Goal: Task Accomplishment & Management: Manage account settings

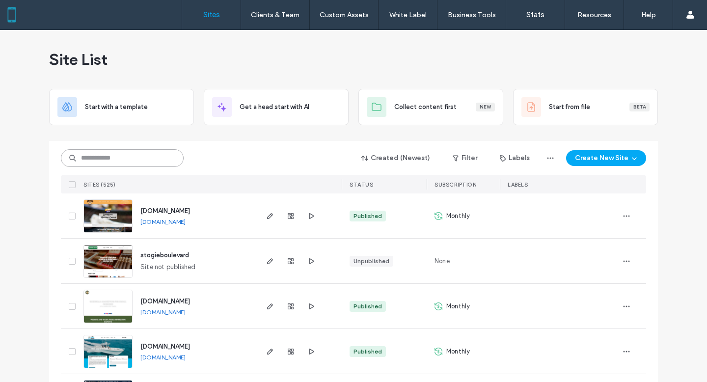
click at [134, 162] on input at bounding box center [122, 158] width 123 height 18
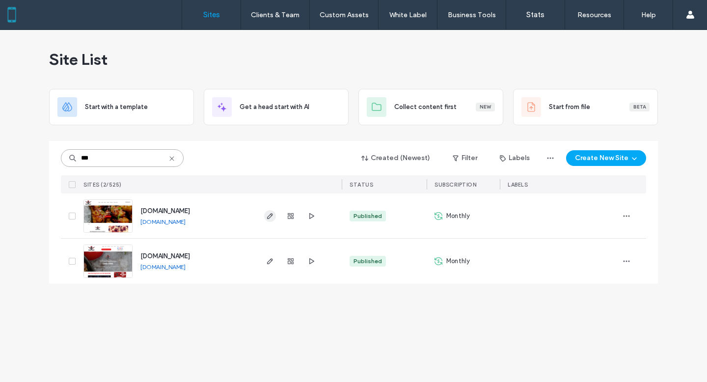
type input "***"
click at [270, 216] on icon "button" at bounding box center [270, 216] width 8 height 8
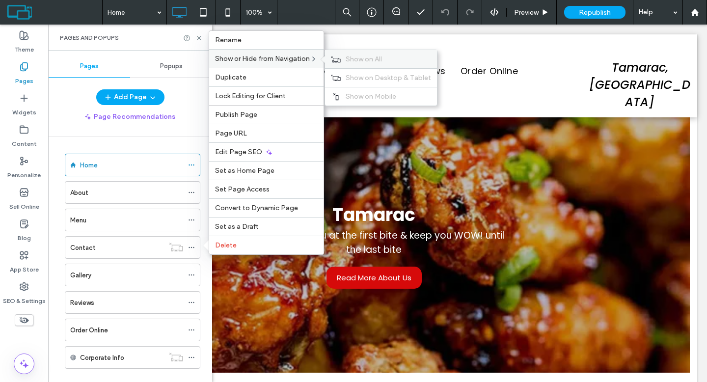
click at [350, 58] on span "Show on All" at bounding box center [364, 59] width 36 height 8
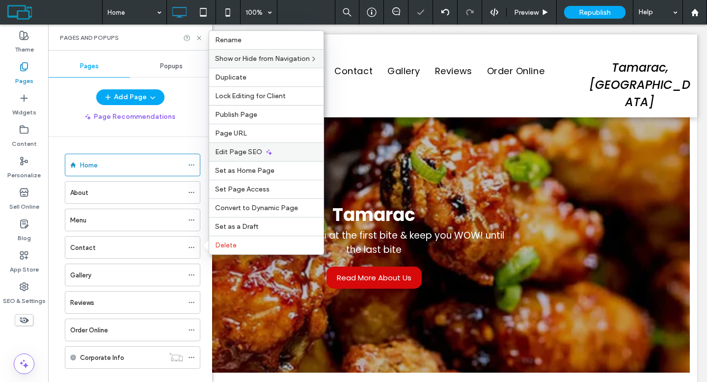
click at [301, 153] on div "Edit Page SEO" at bounding box center [266, 151] width 114 height 19
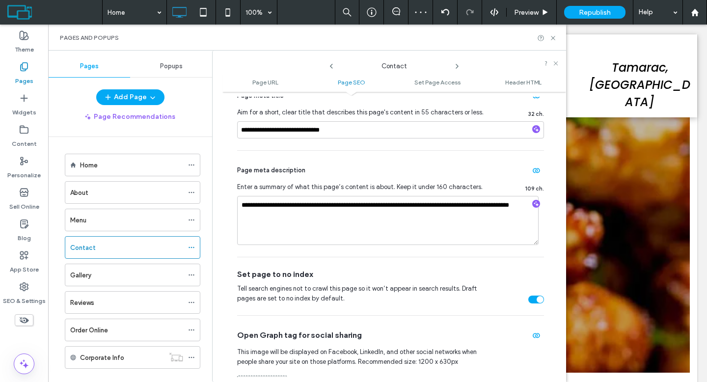
scroll to position [267, 0]
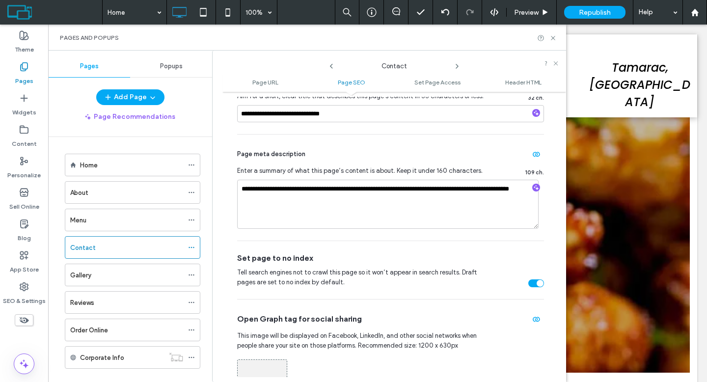
click at [529, 284] on div "toggle" at bounding box center [537, 283] width 16 height 8
drag, startPoint x: 552, startPoint y: 36, endPoint x: 500, endPoint y: 16, distance: 55.6
click at [552, 36] on use at bounding box center [553, 38] width 4 height 4
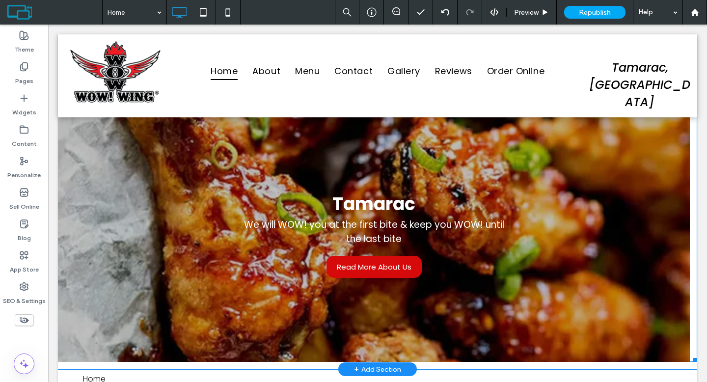
scroll to position [0, 0]
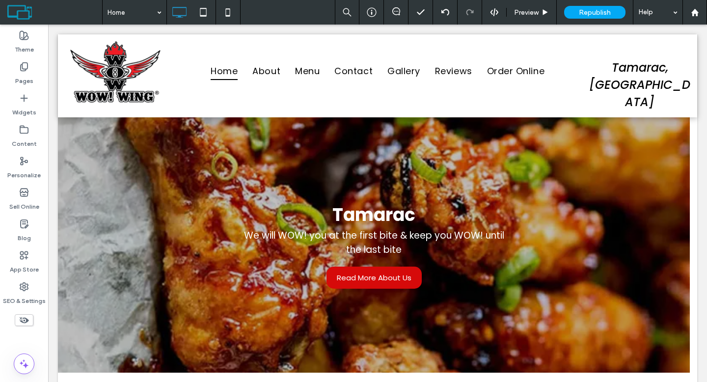
click at [21, 320] on icon at bounding box center [24, 320] width 11 height 11
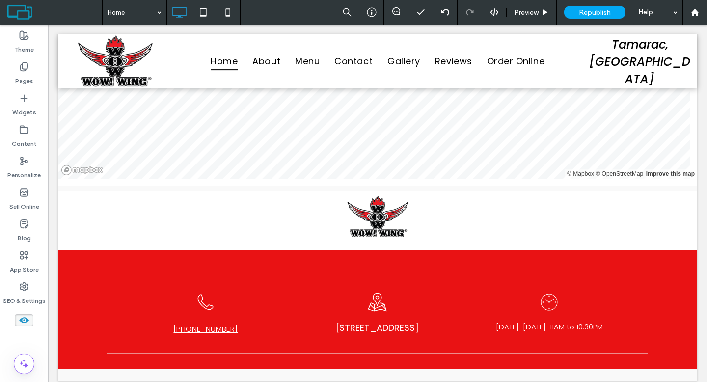
scroll to position [2655, 0]
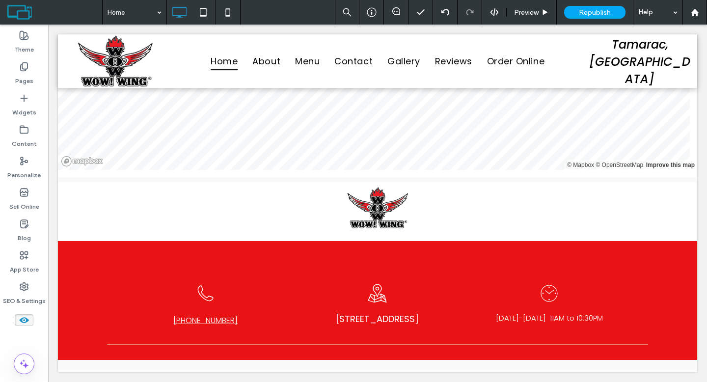
click at [24, 317] on use at bounding box center [24, 320] width 10 height 6
click at [20, 106] on label "Widgets" at bounding box center [24, 110] width 24 height 14
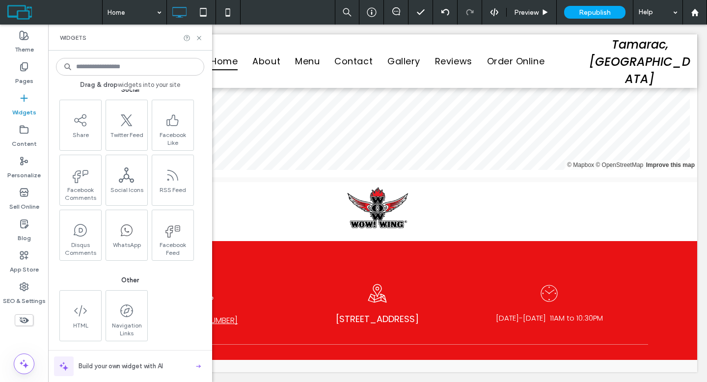
scroll to position [1407, 0]
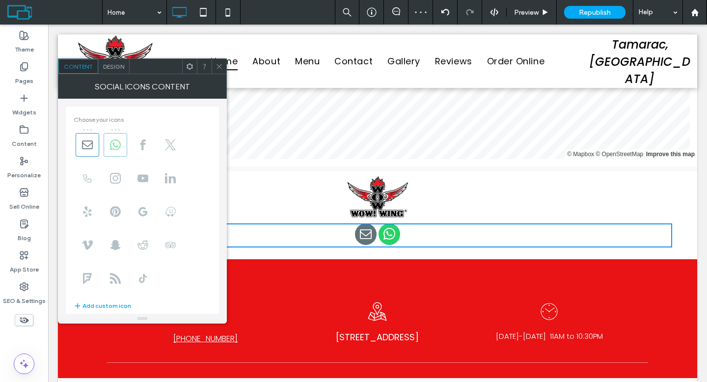
click at [114, 149] on use at bounding box center [115, 144] width 11 height 11
click at [93, 148] on span at bounding box center [88, 145] width 24 height 24
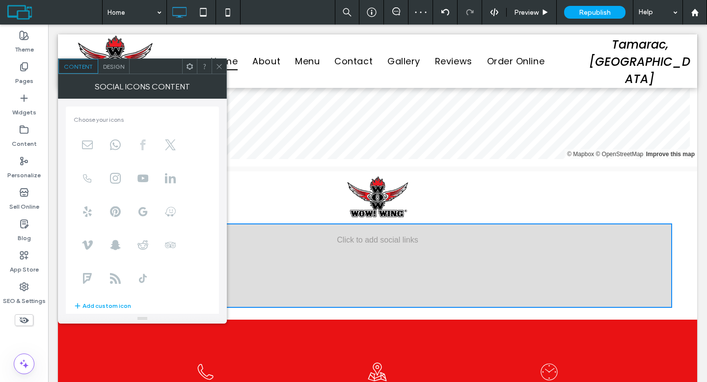
click at [145, 147] on icon at bounding box center [143, 144] width 11 height 11
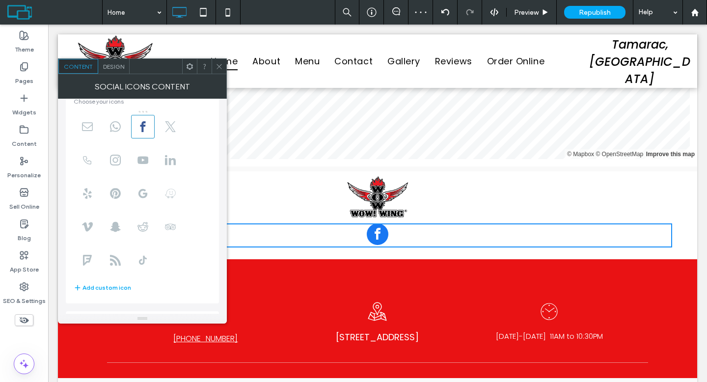
scroll to position [68, 0]
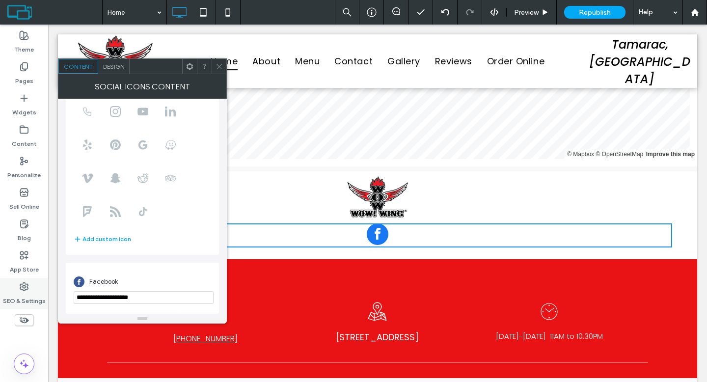
click at [28, 286] on icon at bounding box center [24, 287] width 10 height 10
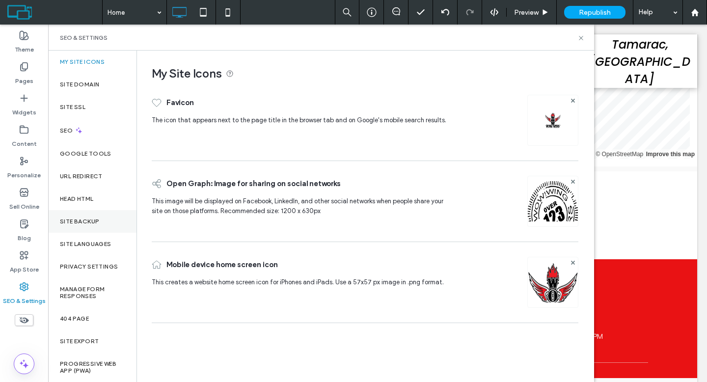
click at [83, 215] on div "Site Backup" at bounding box center [92, 221] width 88 height 23
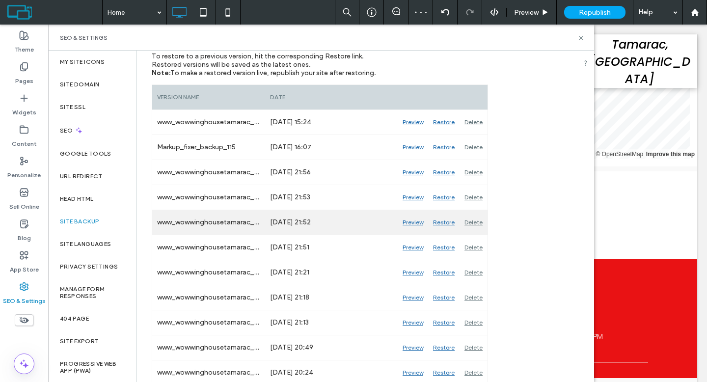
scroll to position [132, 0]
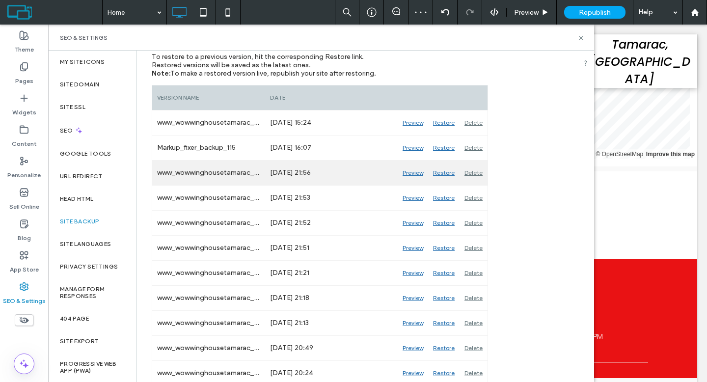
click at [412, 173] on div "Preview" at bounding box center [413, 173] width 30 height 25
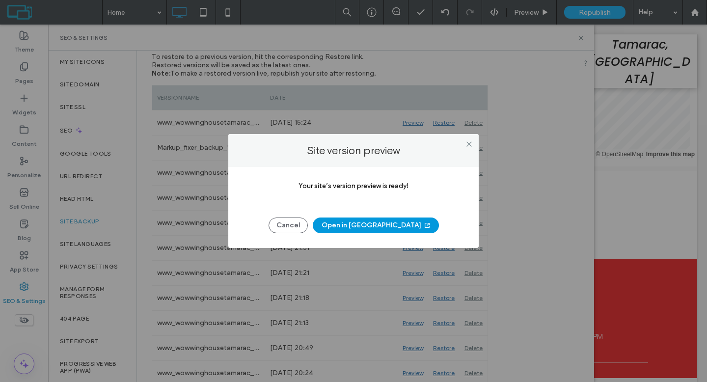
click at [387, 223] on button "Open in New Tab" at bounding box center [376, 226] width 126 height 16
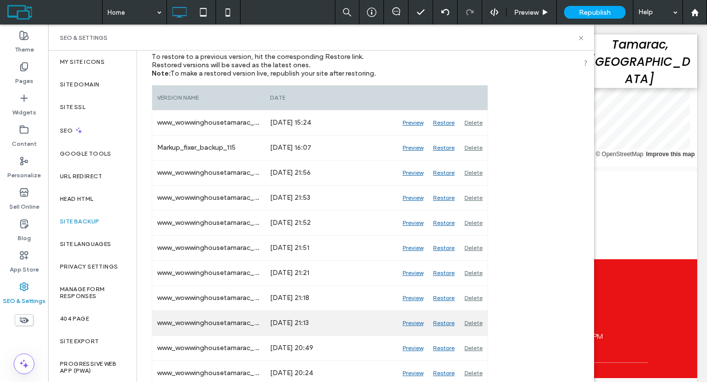
click at [416, 320] on div "Preview" at bounding box center [413, 323] width 30 height 25
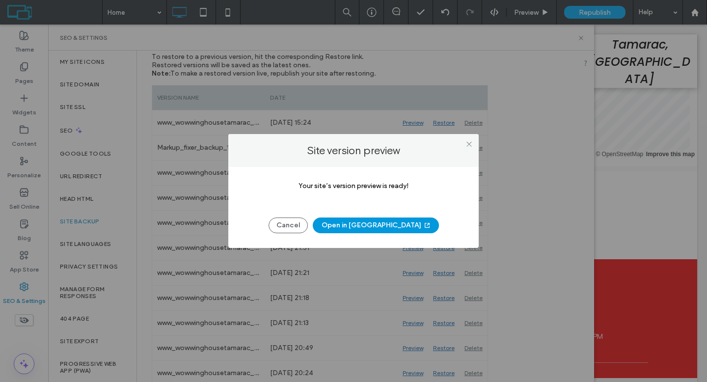
click at [356, 223] on button "Open in New Tab" at bounding box center [376, 226] width 126 height 16
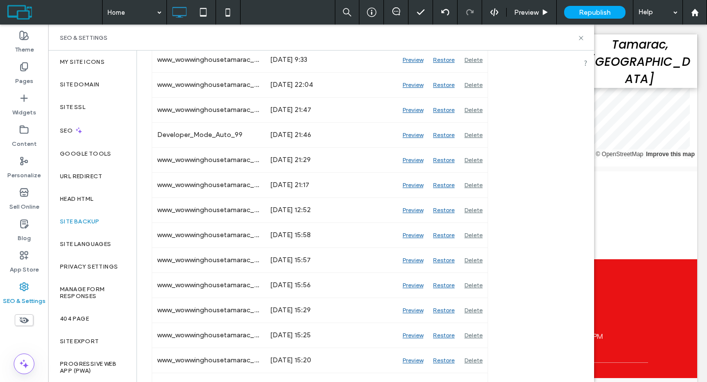
scroll to position [555, 0]
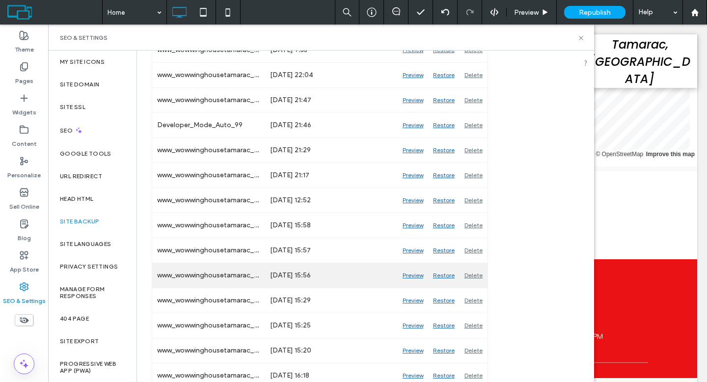
click at [421, 276] on div "Preview" at bounding box center [413, 275] width 30 height 25
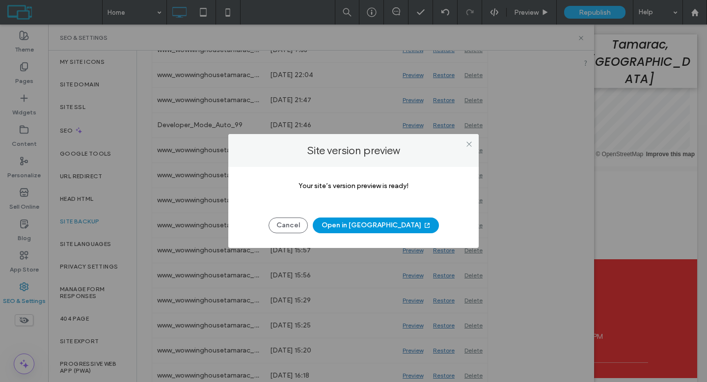
click at [378, 222] on button "Open in New Tab" at bounding box center [376, 226] width 126 height 16
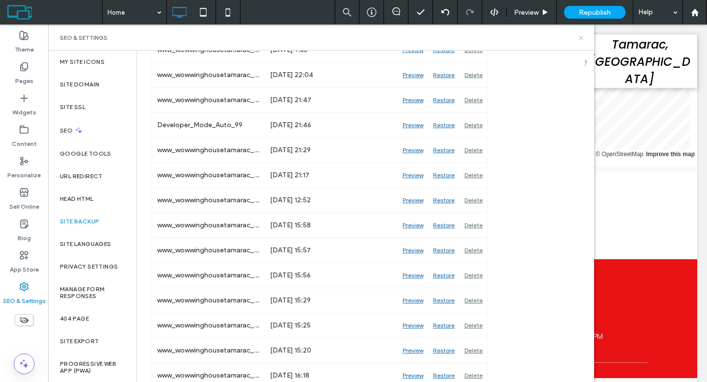
click at [581, 38] on icon at bounding box center [581, 37] width 7 height 7
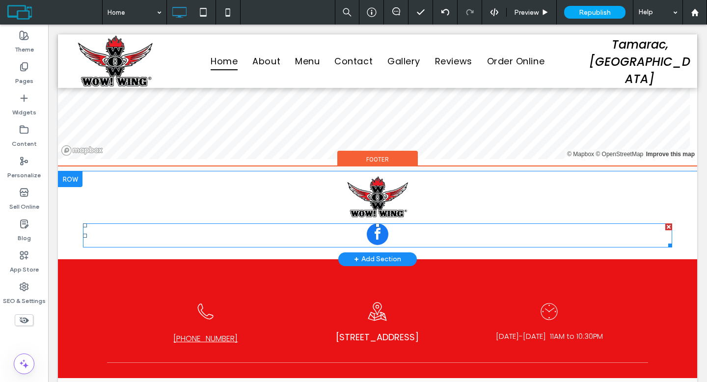
click at [376, 238] on span "facebook" at bounding box center [378, 234] width 22 height 22
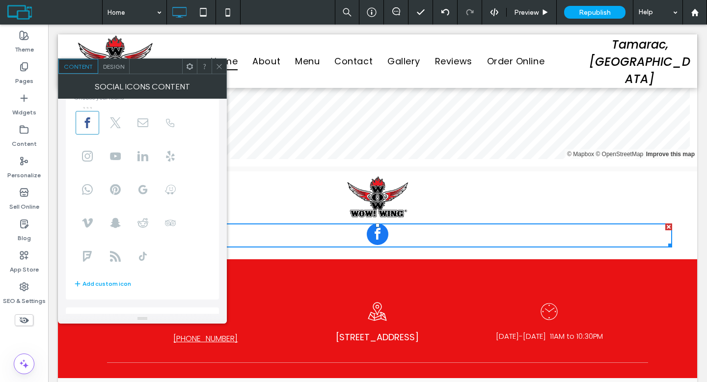
scroll to position [68, 0]
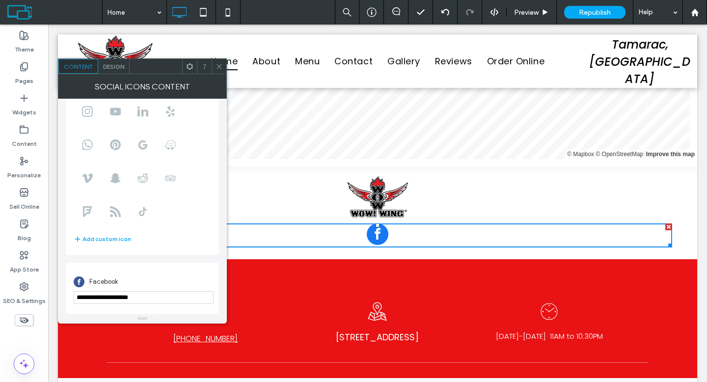
click at [154, 295] on input "**********" at bounding box center [144, 297] width 140 height 13
paste input "**********"
type input "**********"
click at [154, 252] on div "Choose your icons Add custom icon" at bounding box center [142, 146] width 153 height 215
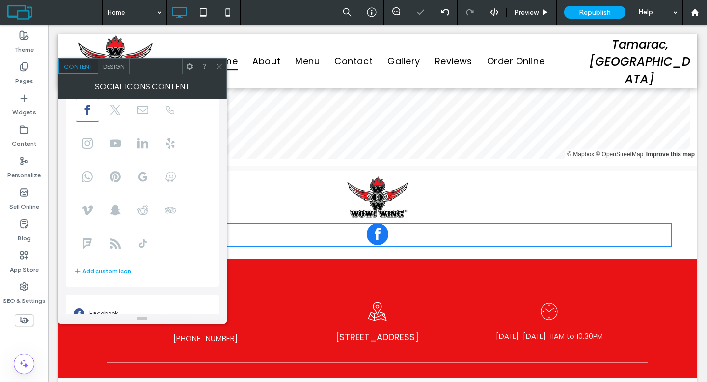
scroll to position [0, 0]
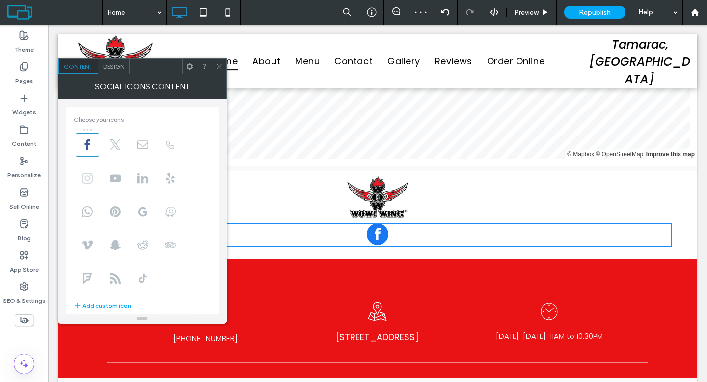
click at [89, 178] on icon at bounding box center [87, 178] width 11 height 11
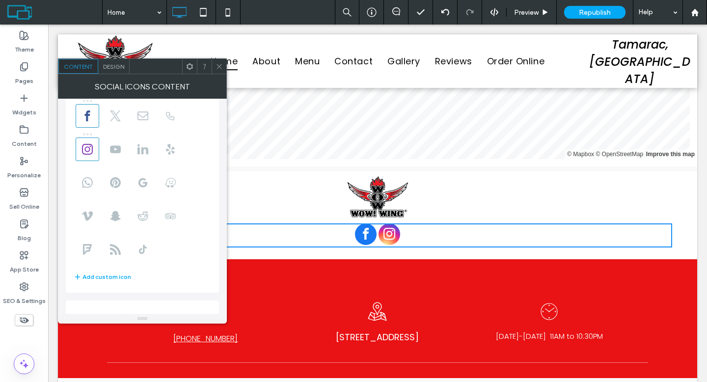
scroll to position [120, 0]
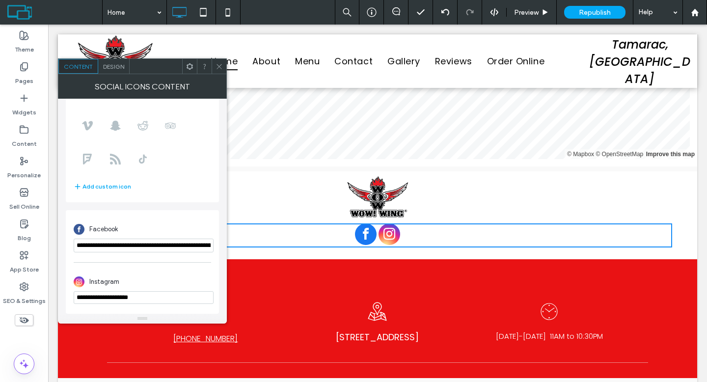
click at [166, 297] on input "**********" at bounding box center [144, 297] width 140 height 13
paste input "**********"
type input "**********"
click at [167, 279] on div "Instagram" at bounding box center [143, 281] width 138 height 19
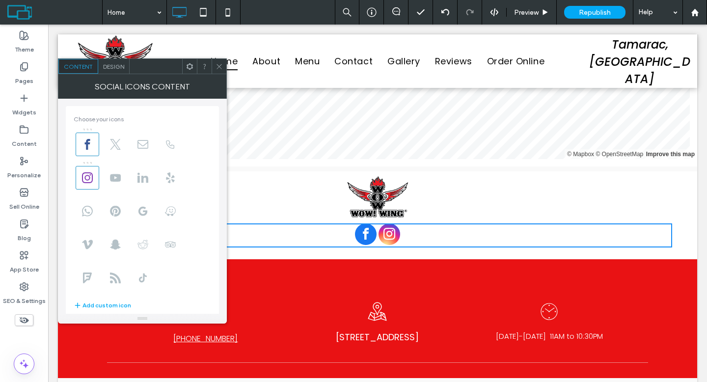
scroll to position [0, 0]
click at [170, 177] on use at bounding box center [171, 178] width 8 height 11
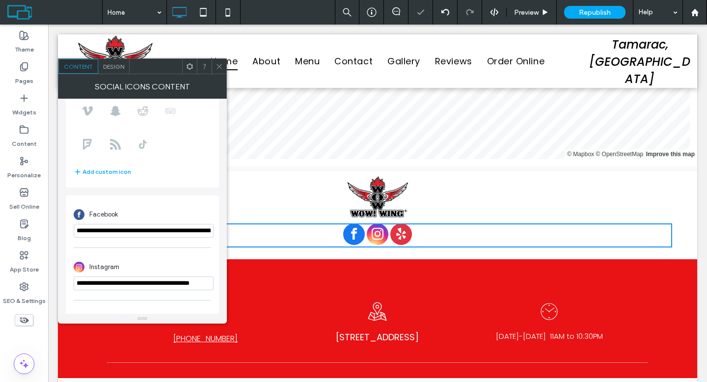
scroll to position [173, 0]
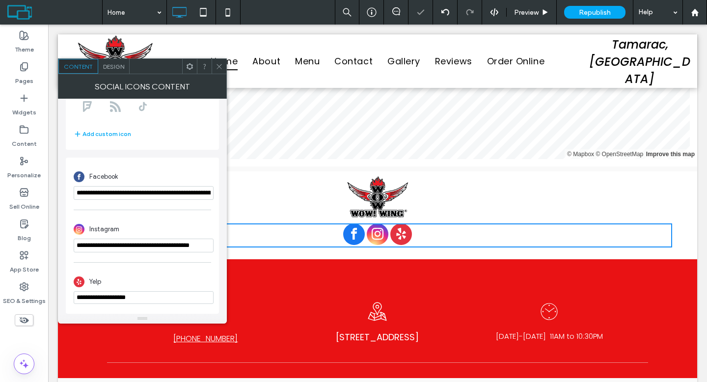
click at [159, 297] on input "**********" at bounding box center [144, 297] width 140 height 13
paste input "**********"
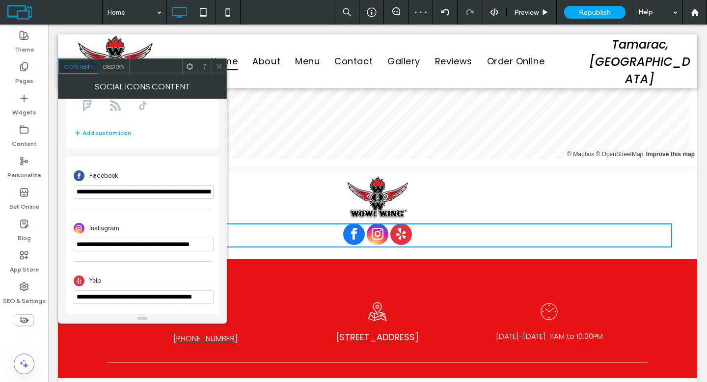
type input "**********"
click at [157, 280] on div "Yelp" at bounding box center [143, 281] width 138 height 19
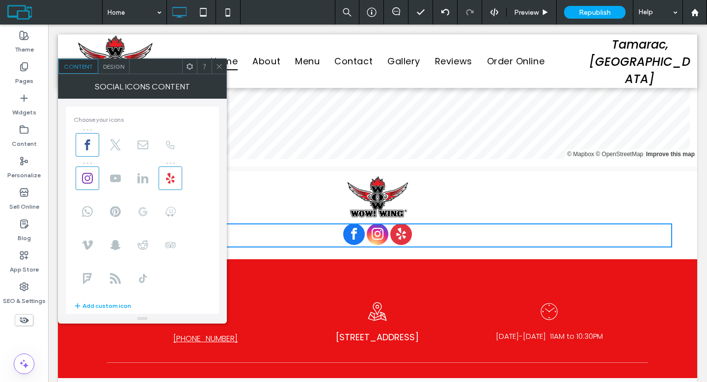
click at [139, 210] on use at bounding box center [143, 211] width 9 height 9
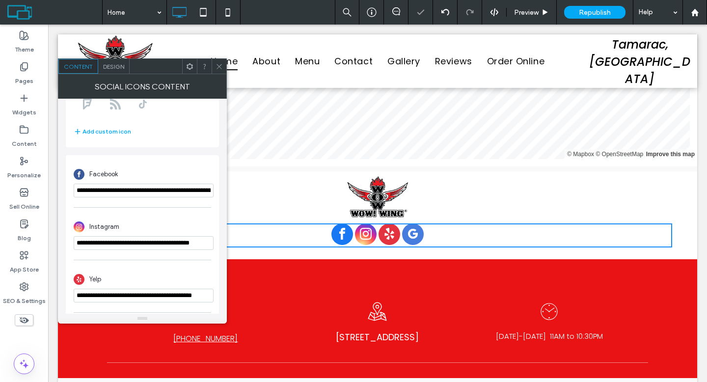
scroll to position [225, 0]
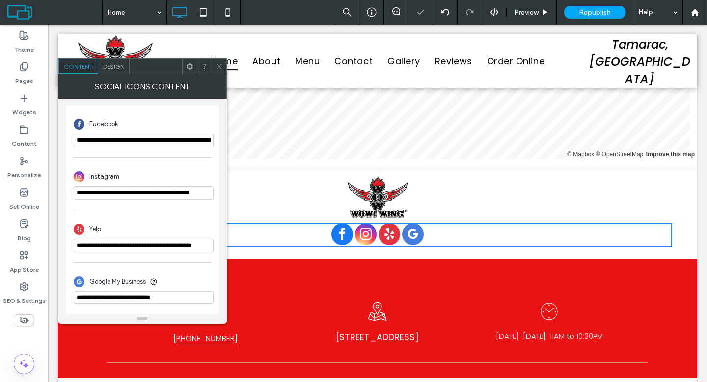
click at [182, 294] on input "**********" at bounding box center [144, 297] width 140 height 13
paste input "**********"
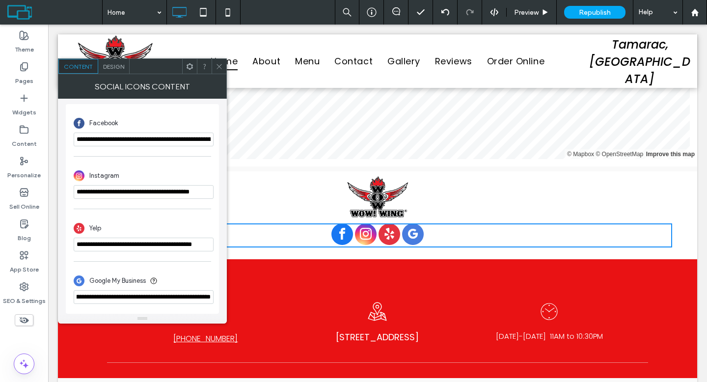
type input "**********"
click at [185, 268] on div "**********" at bounding box center [143, 288] width 138 height 42
click at [107, 68] on span "Design" at bounding box center [113, 66] width 21 height 7
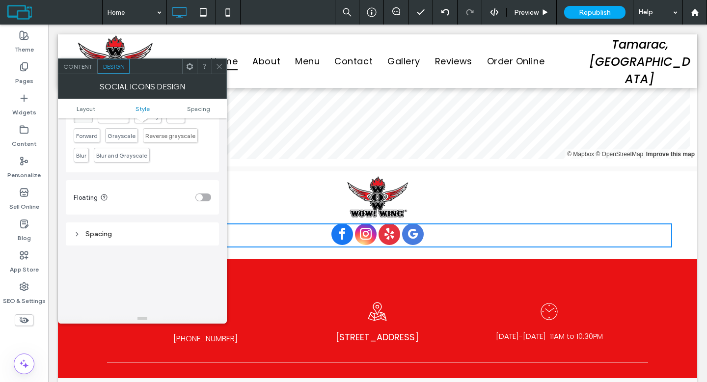
scroll to position [244, 0]
click at [218, 66] on icon at bounding box center [219, 66] width 7 height 7
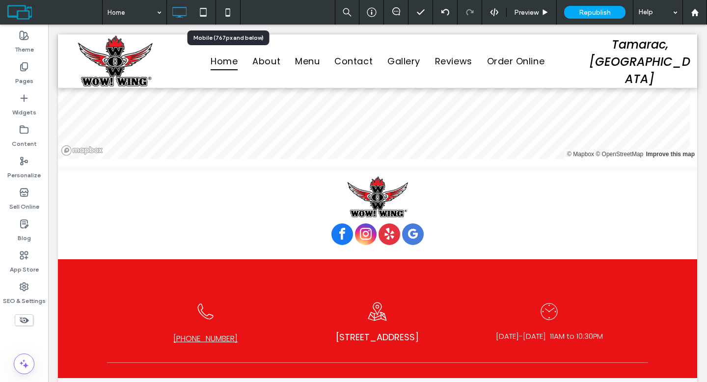
click at [223, 13] on icon at bounding box center [228, 12] width 20 height 20
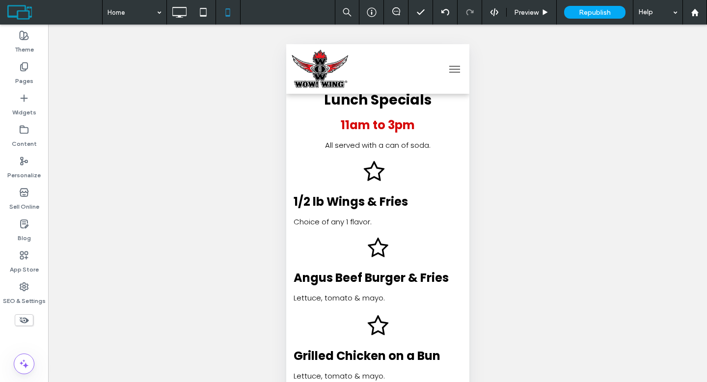
scroll to position [1097, 0]
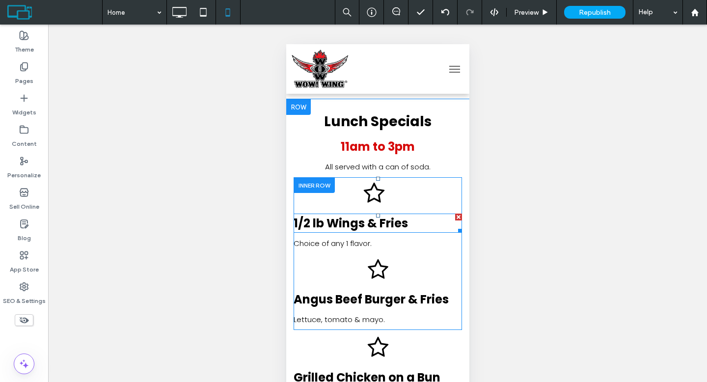
click at [362, 228] on span "1/2 lb Wings & Fries" at bounding box center [350, 223] width 114 height 16
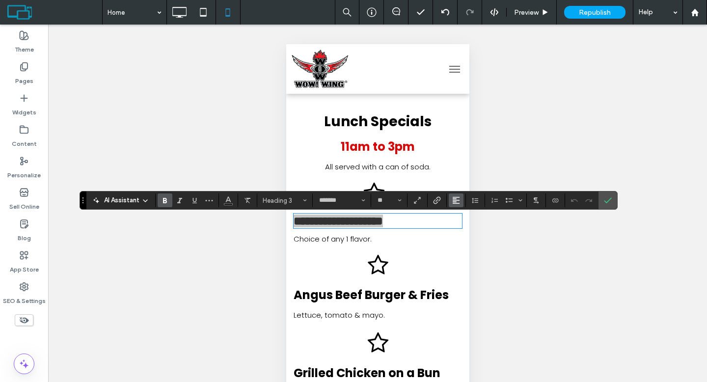
click at [457, 202] on icon "Alignment" at bounding box center [456, 200] width 8 height 8
drag, startPoint x: 467, startPoint y: 228, endPoint x: 168, endPoint y: 183, distance: 301.6
click at [467, 228] on icon "ui.textEditor.alignment.center" at bounding box center [464, 231] width 8 height 8
click at [359, 243] on span "Choice of any 1 flavor." at bounding box center [332, 239] width 78 height 10
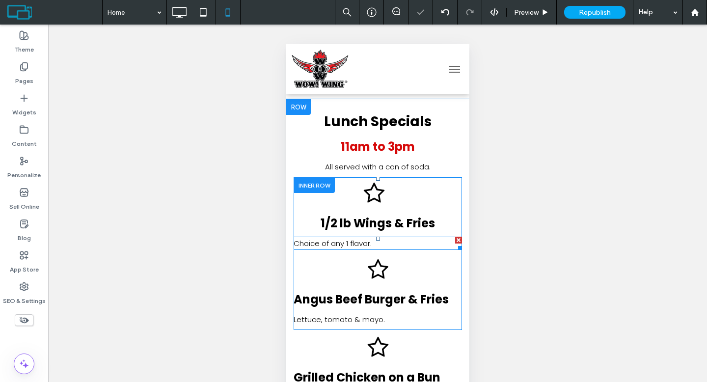
click at [359, 245] on span "Choice of any 1 flavor." at bounding box center [332, 243] width 78 height 10
type input "*******"
type input "**"
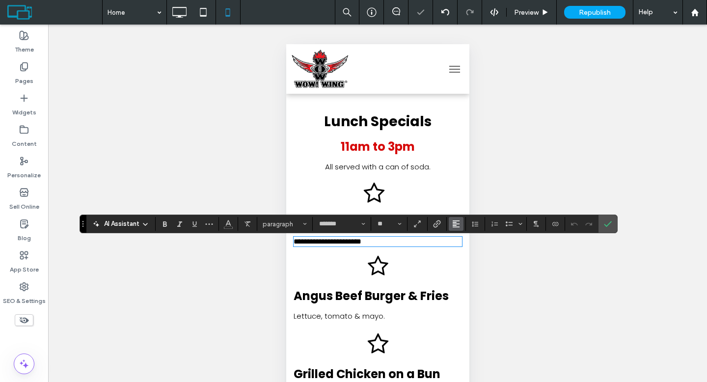
click at [451, 223] on button "Alignment" at bounding box center [456, 224] width 15 height 14
click at [471, 257] on div "ui.textEditor.alignment.center" at bounding box center [466, 255] width 13 height 8
click at [406, 304] on span "Angus Beef Burger & Fries" at bounding box center [370, 296] width 155 height 16
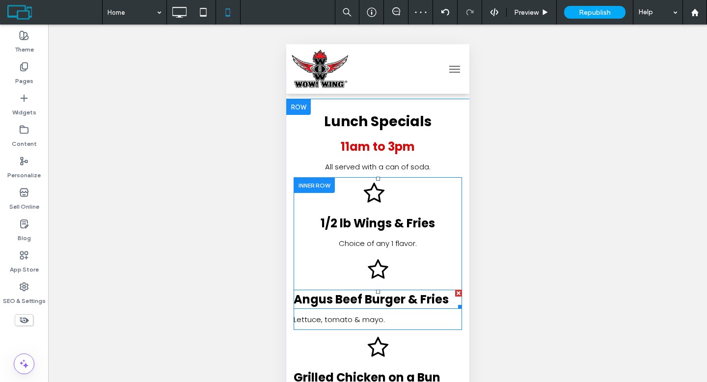
click at [406, 306] on span "Angus Beef Burger & Fries" at bounding box center [370, 299] width 155 height 16
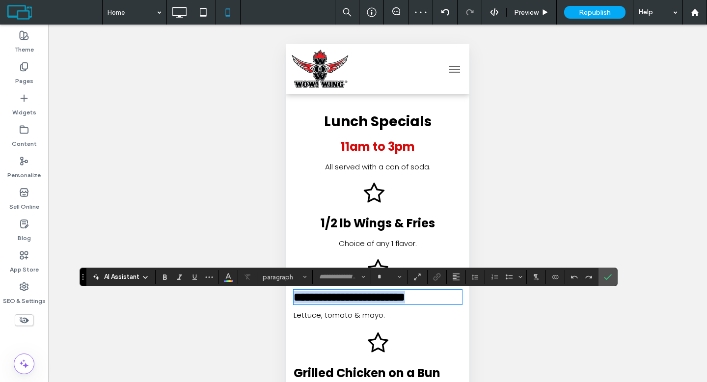
type input "*******"
type input "**"
click at [458, 278] on icon "Alignment" at bounding box center [456, 277] width 8 height 8
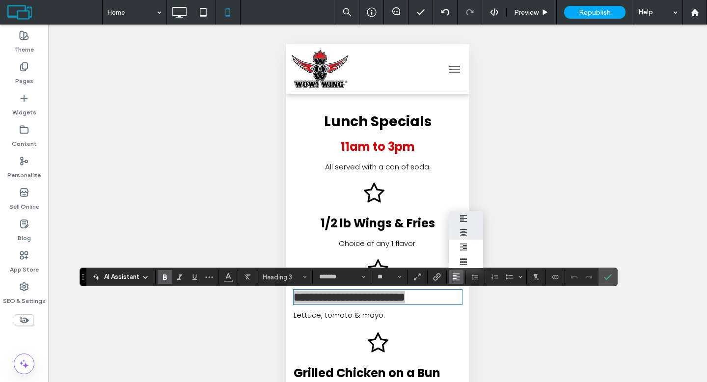
drag, startPoint x: 467, startPoint y: 223, endPoint x: 175, endPoint y: 186, distance: 294.6
click at [467, 229] on div "ui.textEditor.alignment.center" at bounding box center [466, 233] width 13 height 8
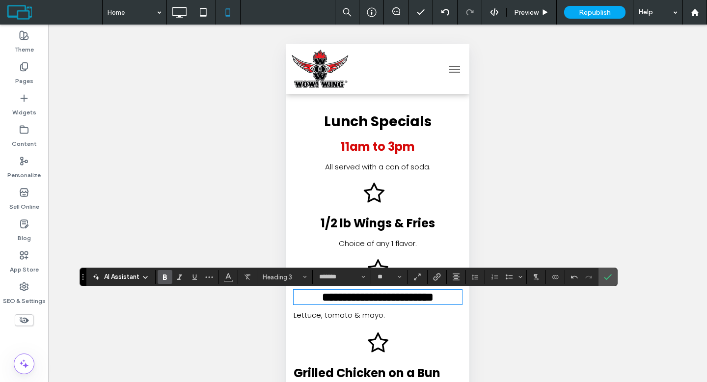
click at [363, 320] on span "Lettuce, tomato & mayo." at bounding box center [338, 315] width 91 height 10
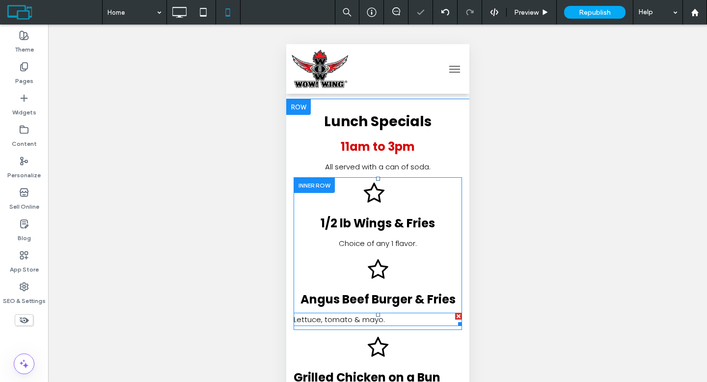
click at [362, 325] on span "Lettuce, tomato & mayo." at bounding box center [338, 319] width 91 height 10
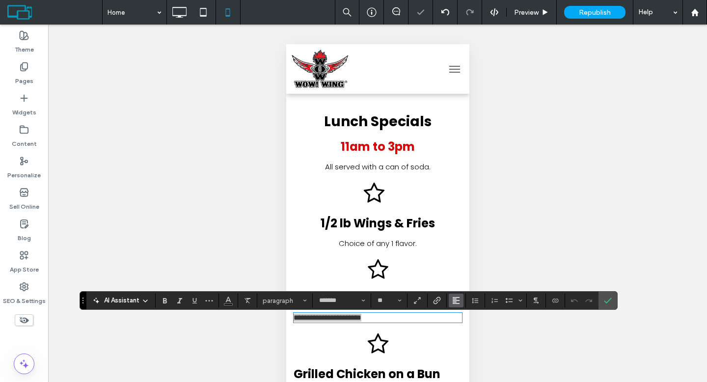
click at [454, 303] on icon "Alignment" at bounding box center [456, 301] width 8 height 8
drag, startPoint x: 459, startPoint y: 247, endPoint x: 163, endPoint y: 270, distance: 297.1
click at [460, 252] on icon "ui.textEditor.alignment.center" at bounding box center [464, 256] width 8 height 8
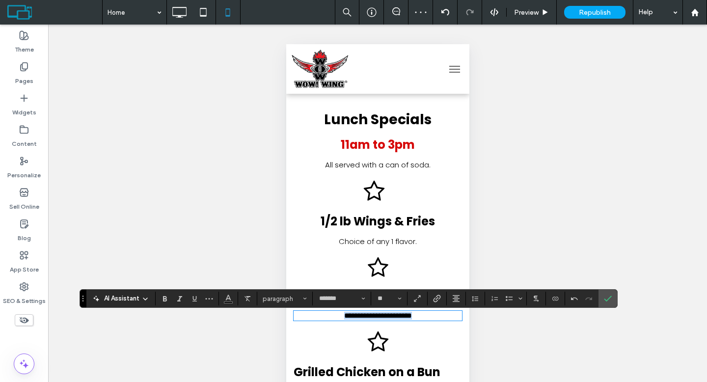
scroll to position [1275, 0]
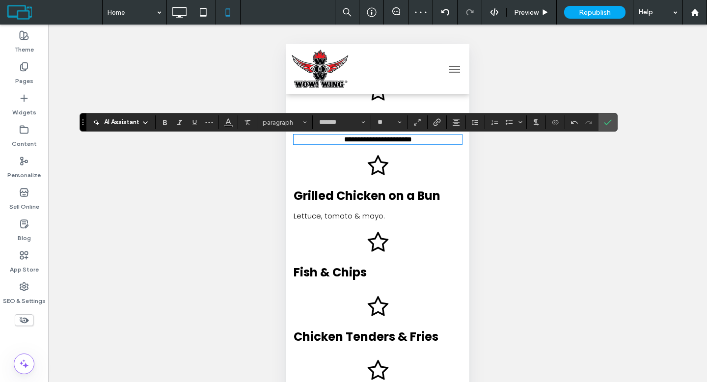
click at [382, 202] on span "Grilled Chicken on a Bun" at bounding box center [366, 196] width 147 height 16
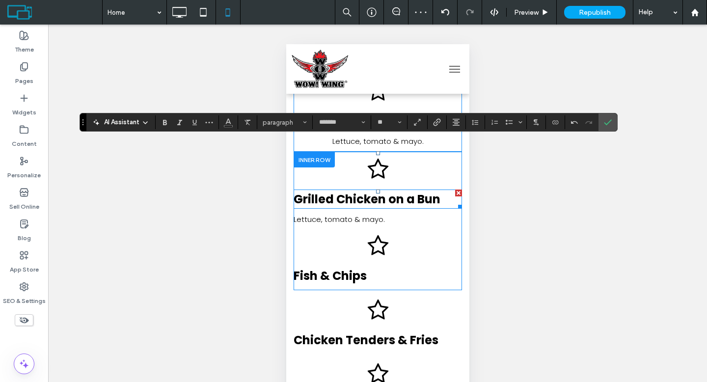
click at [382, 202] on span "Grilled Chicken on a Bun" at bounding box center [366, 199] width 147 height 16
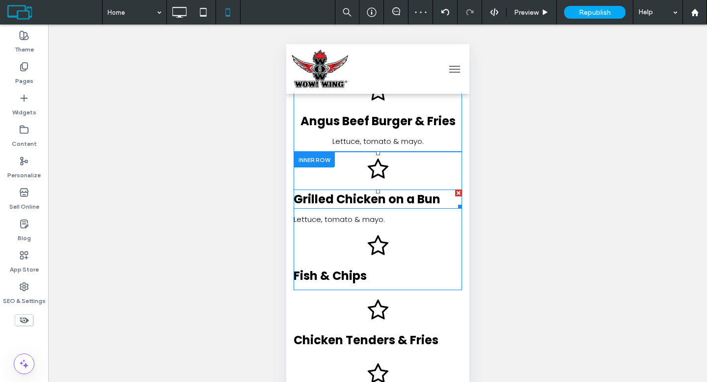
type input "*******"
type input "**"
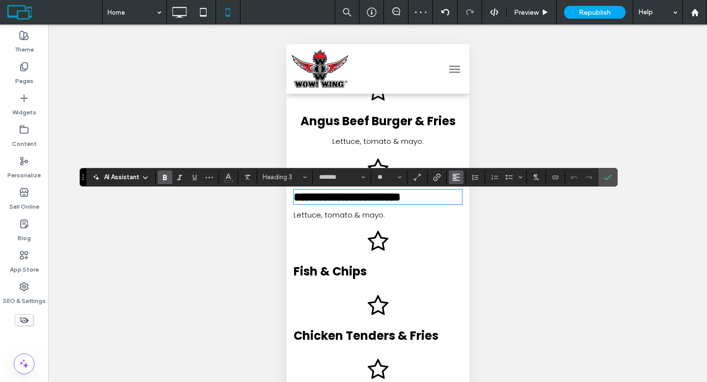
click at [452, 175] on icon "Alignment" at bounding box center [456, 177] width 8 height 8
click at [464, 203] on label "ui.textEditor.alignment.center" at bounding box center [466, 207] width 34 height 14
click at [372, 220] on span "Lettuce, tomato & mayo." at bounding box center [338, 215] width 91 height 10
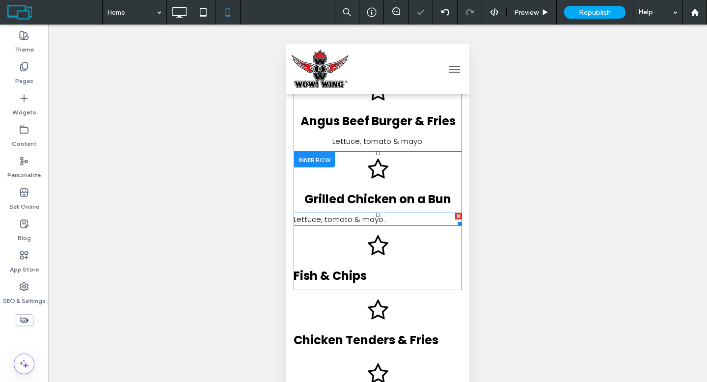
click at [372, 223] on span "Lettuce, tomato & mayo." at bounding box center [338, 219] width 91 height 10
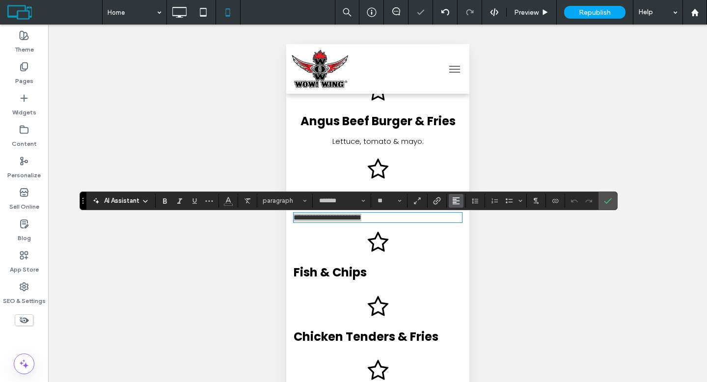
click at [456, 200] on icon "Alignment" at bounding box center [456, 201] width 8 height 8
click at [462, 227] on icon "ui.textEditor.alignment.center" at bounding box center [464, 231] width 8 height 8
click at [336, 280] on span "Fish & Chips" at bounding box center [329, 272] width 73 height 16
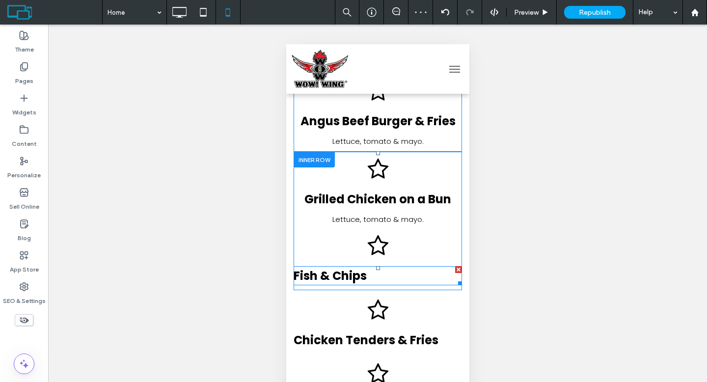
click at [336, 282] on span "Fish & Chips" at bounding box center [329, 276] width 73 height 16
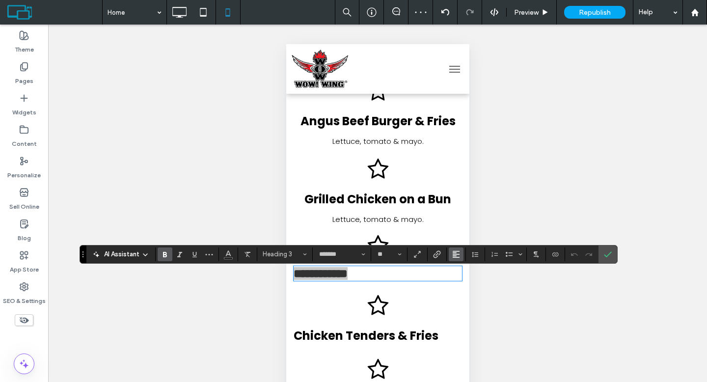
click at [458, 255] on icon "Alignment" at bounding box center [456, 255] width 8 height 8
click at [468, 206] on div "ui.textEditor.alignment.center" at bounding box center [466, 210] width 13 height 8
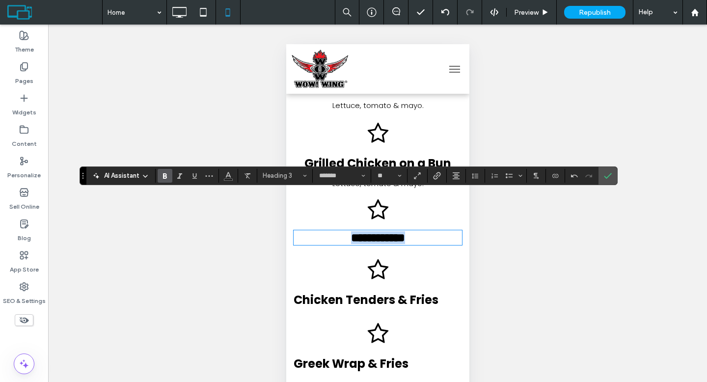
scroll to position [1355, 0]
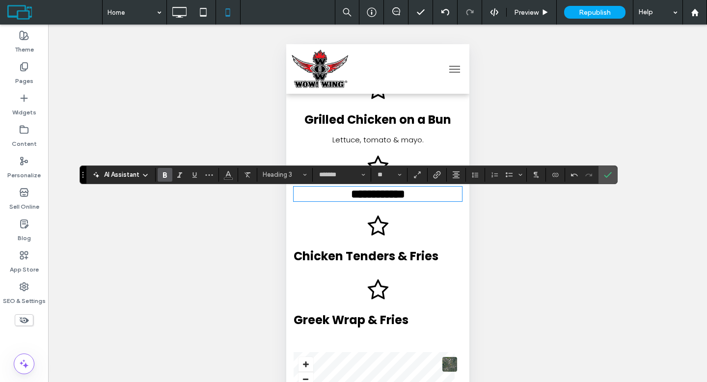
click at [404, 259] on span "Chicken Tenders & Fries" at bounding box center [365, 256] width 145 height 16
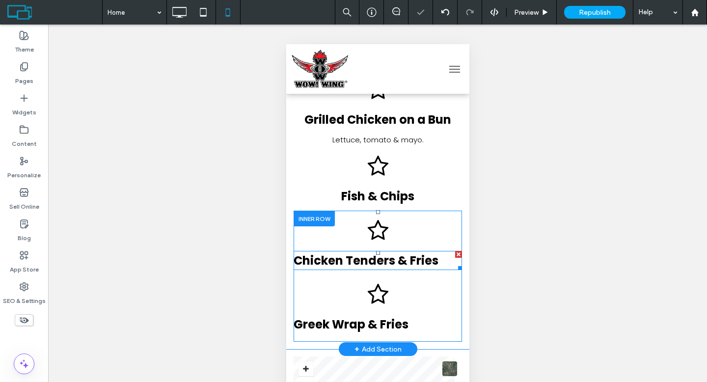
click at [403, 259] on span "Chicken Tenders & Fries" at bounding box center [365, 260] width 145 height 16
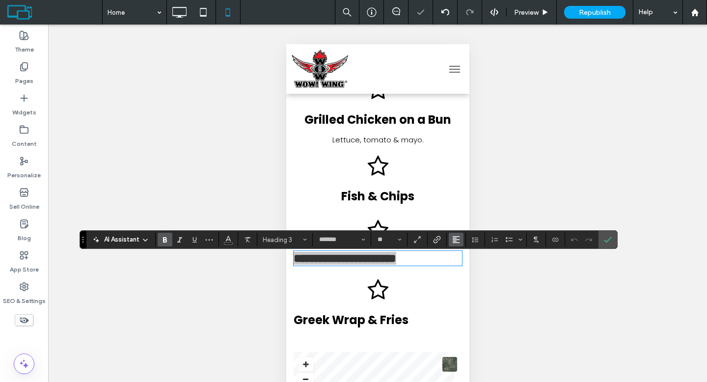
click at [459, 238] on icon "Alignment" at bounding box center [456, 240] width 8 height 8
drag, startPoint x: 464, startPoint y: 190, endPoint x: 155, endPoint y: 212, distance: 309.7
click at [464, 192] on icon "ui.textEditor.alignment.center" at bounding box center [464, 196] width 8 height 8
click at [386, 322] on h3 "Greek Wrap & Fries" at bounding box center [377, 319] width 168 height 17
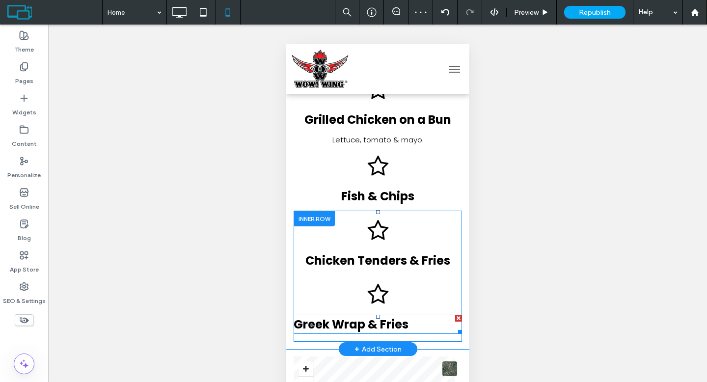
click at [385, 323] on span "Greek Wrap & Fries" at bounding box center [350, 324] width 115 height 16
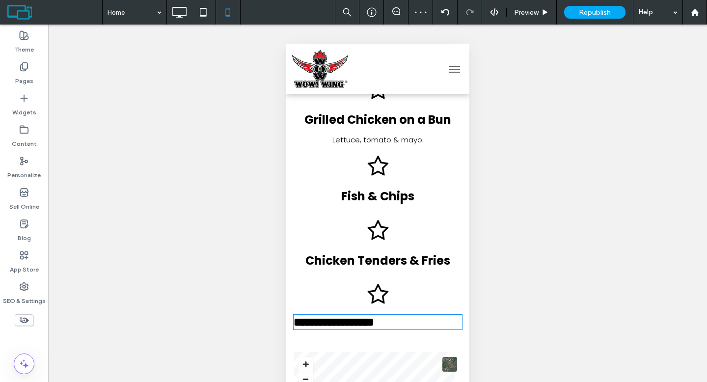
type input "*******"
type input "**"
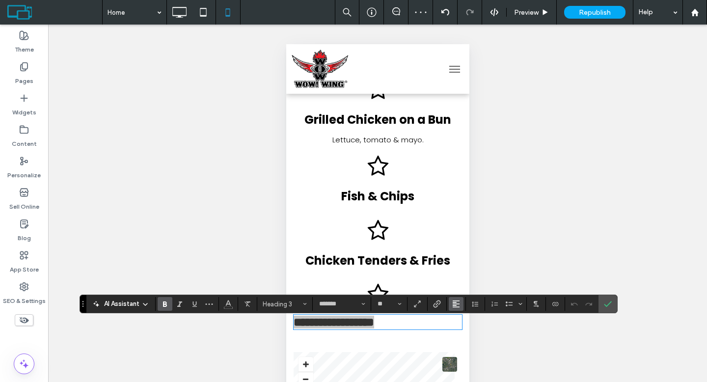
click at [454, 303] on icon "Alignment" at bounding box center [456, 304] width 8 height 8
drag, startPoint x: 460, startPoint y: 250, endPoint x: 177, endPoint y: 206, distance: 285.9
click at [460, 256] on icon "ui.textEditor.alignment.center" at bounding box center [464, 260] width 8 height 8
drag, startPoint x: 610, startPoint y: 302, endPoint x: 605, endPoint y: 303, distance: 5.4
click at [610, 302] on icon "Confirm" at bounding box center [608, 304] width 8 height 8
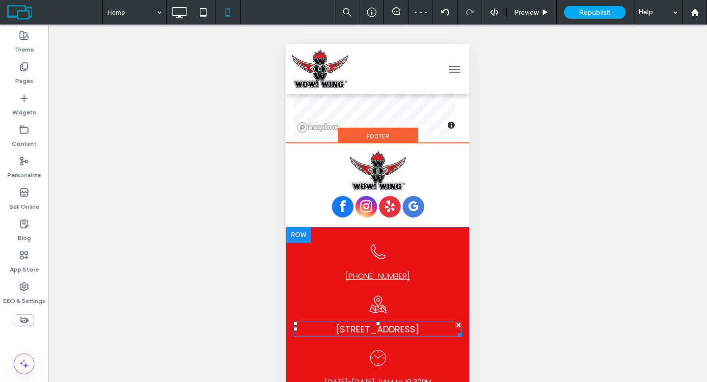
scroll to position [1609, 0]
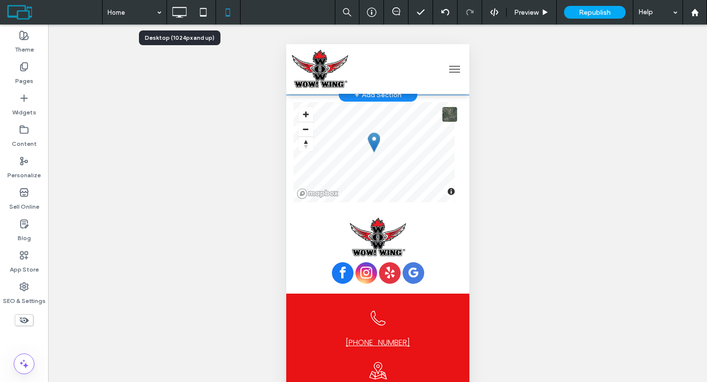
click at [172, 20] on icon at bounding box center [179, 12] width 20 height 20
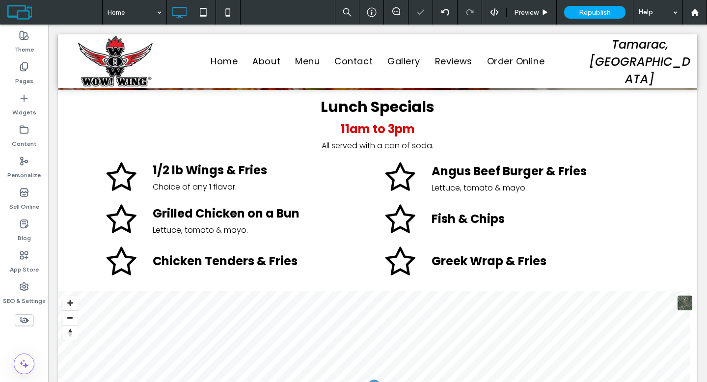
scroll to position [1258, 0]
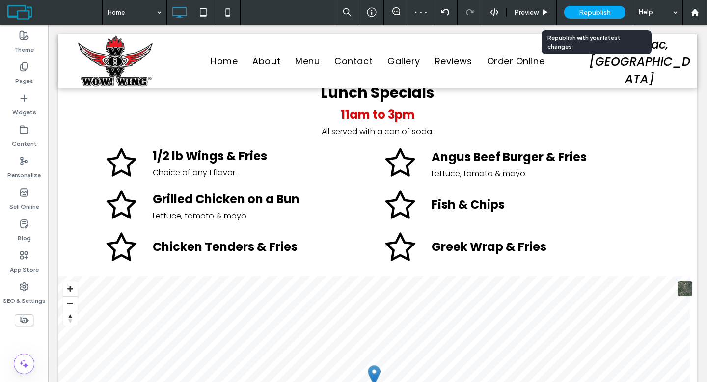
click at [581, 12] on span "Republish" at bounding box center [595, 12] width 32 height 8
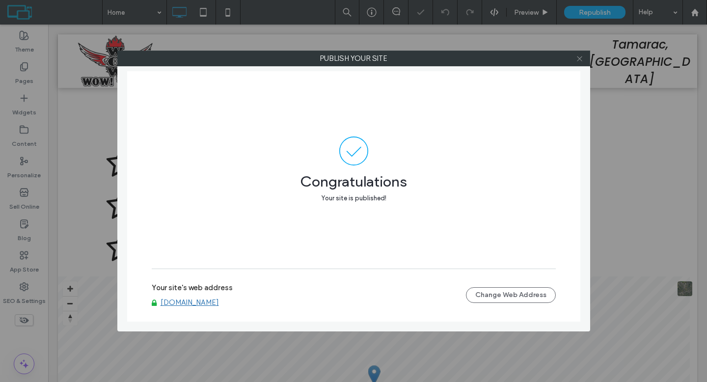
click at [581, 59] on use at bounding box center [579, 58] width 5 height 5
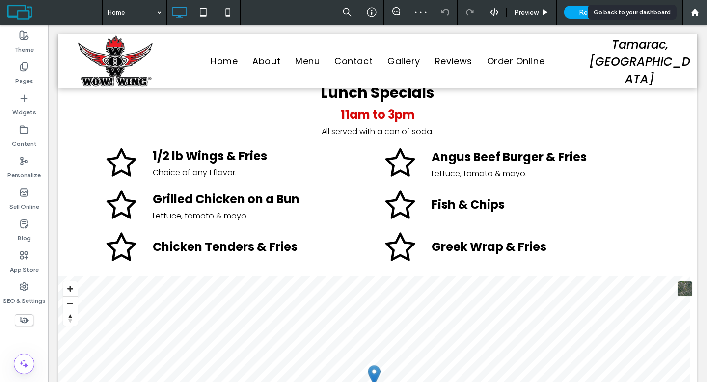
click at [697, 15] on icon at bounding box center [695, 12] width 8 height 8
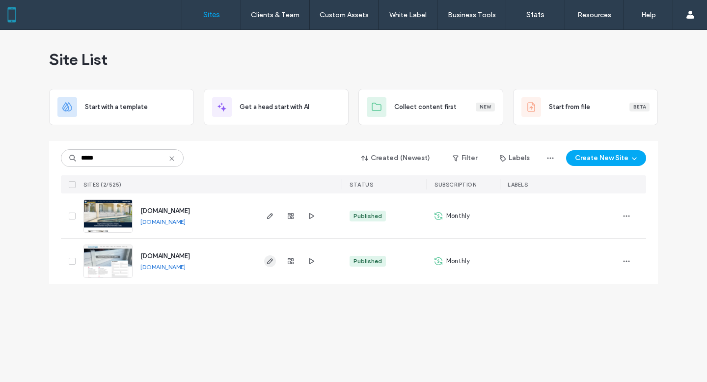
type input "*****"
click at [271, 262] on icon "button" at bounding box center [270, 261] width 8 height 8
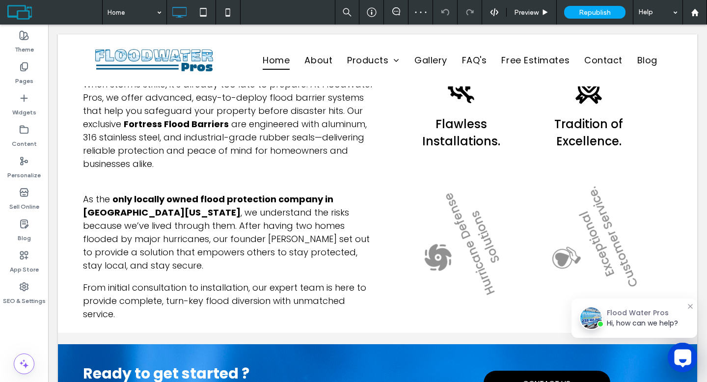
scroll to position [1365, 0]
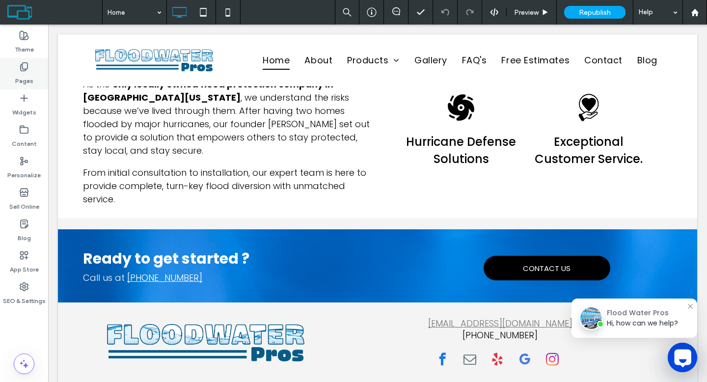
click at [26, 68] on icon at bounding box center [24, 67] width 10 height 10
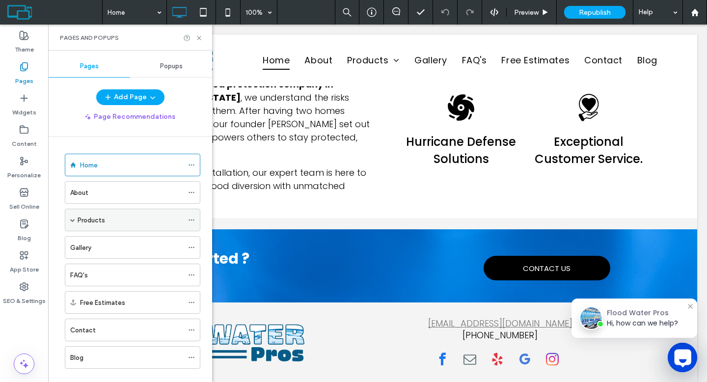
scroll to position [16, 0]
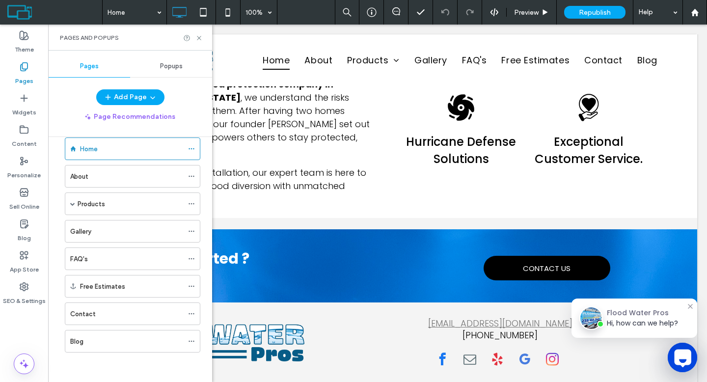
click at [93, 233] on div "Gallery" at bounding box center [126, 231] width 113 height 10
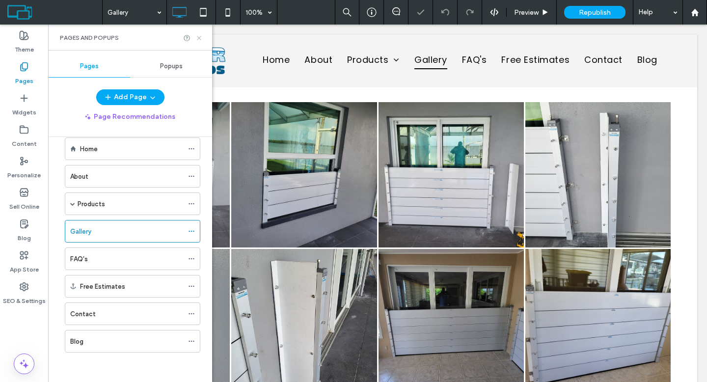
click at [199, 37] on use at bounding box center [199, 38] width 4 height 4
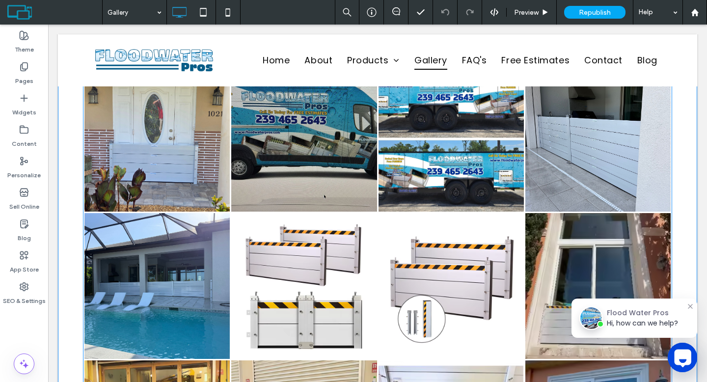
scroll to position [672, 0]
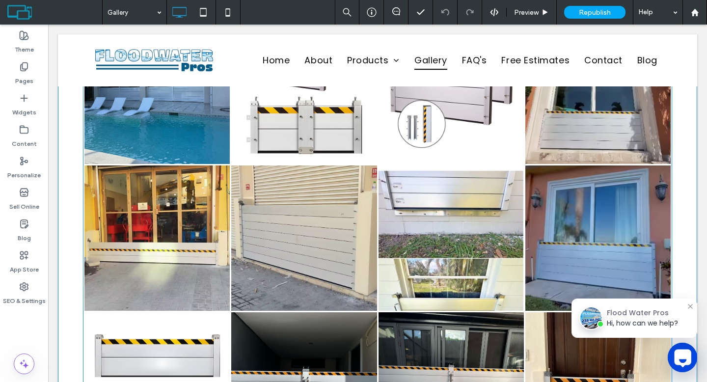
click at [304, 253] on link at bounding box center [303, 238] width 145 height 145
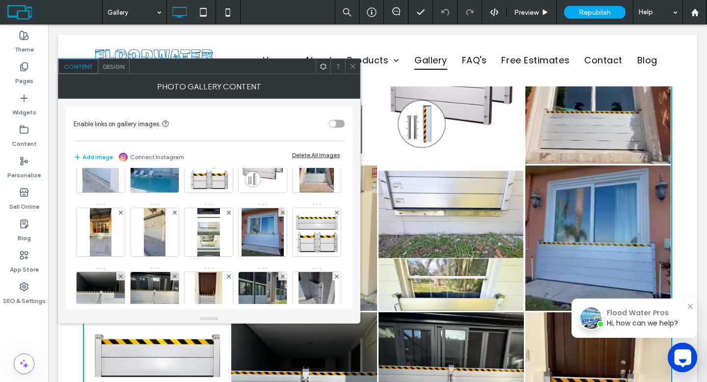
scroll to position [221, 0]
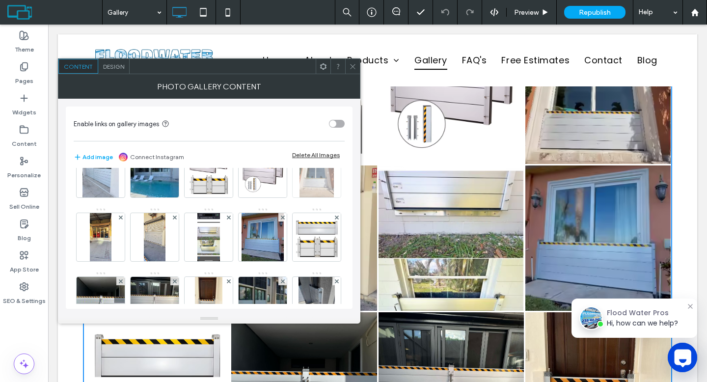
click at [335, 156] on icon at bounding box center [337, 154] width 4 height 4
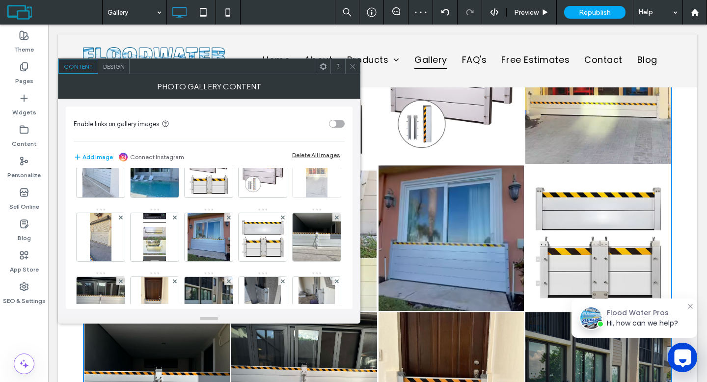
click at [333, 158] on div at bounding box center [337, 153] width 8 height 8
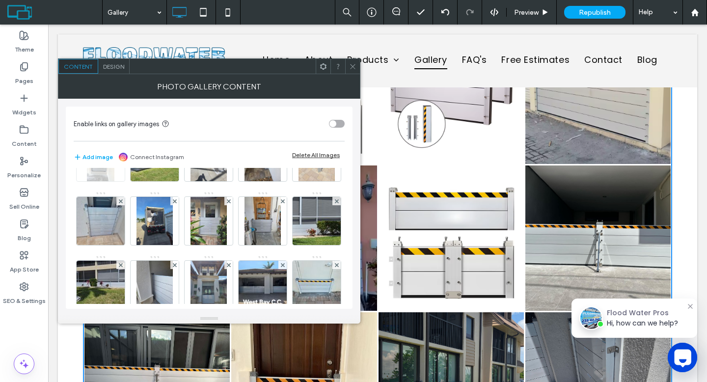
scroll to position [365, 0]
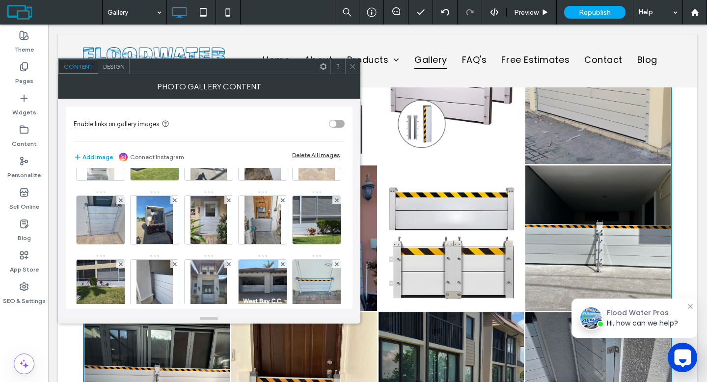
click at [334, 74] on use at bounding box center [336, 72] width 4 height 4
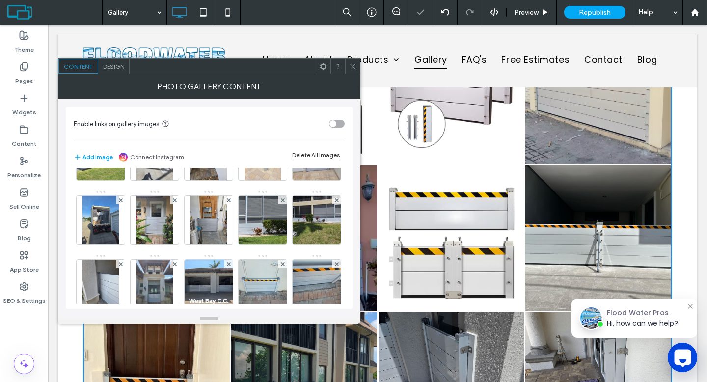
click at [334, 74] on use at bounding box center [336, 72] width 4 height 4
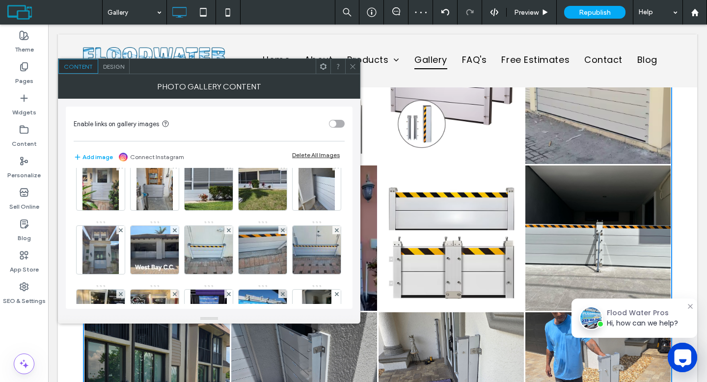
scroll to position [529, 0]
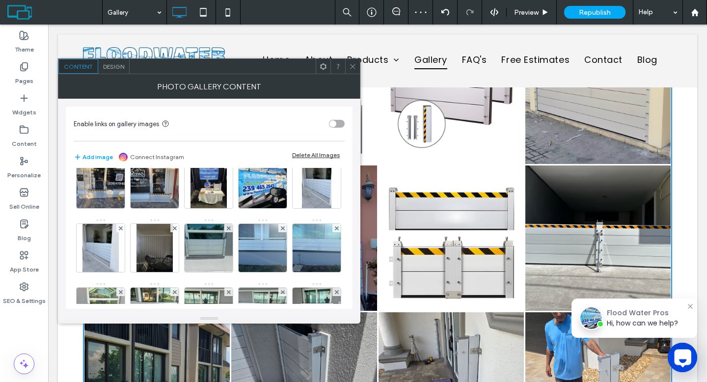
click at [226, 102] on use at bounding box center [228, 100] width 4 height 4
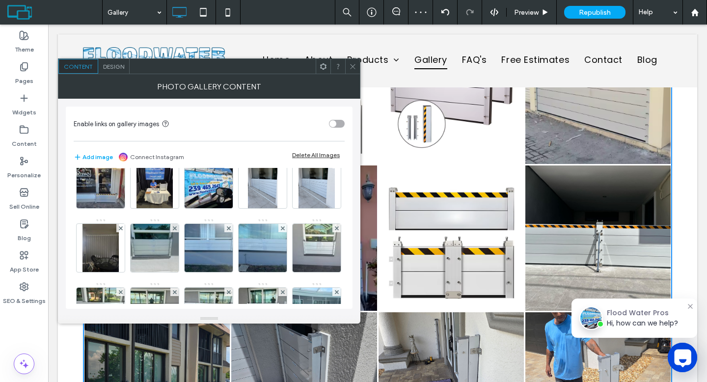
click at [226, 102] on use at bounding box center [228, 100] width 4 height 4
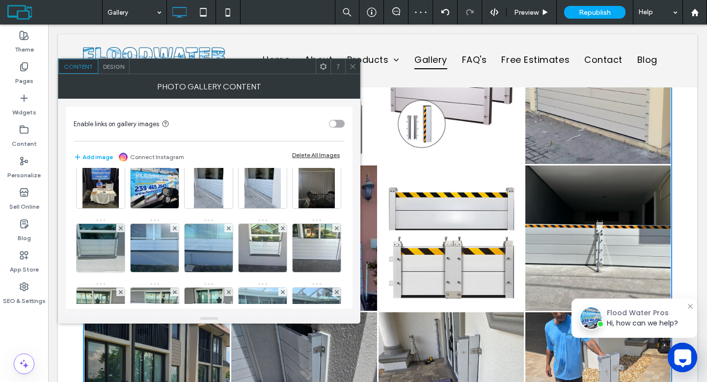
click at [226, 102] on use at bounding box center [228, 100] width 4 height 4
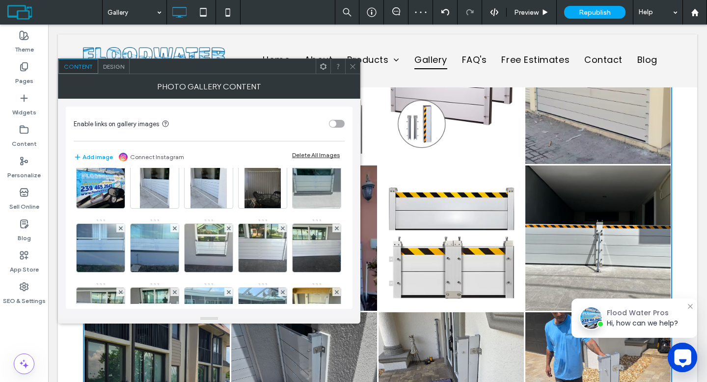
click at [226, 102] on use at bounding box center [228, 100] width 4 height 4
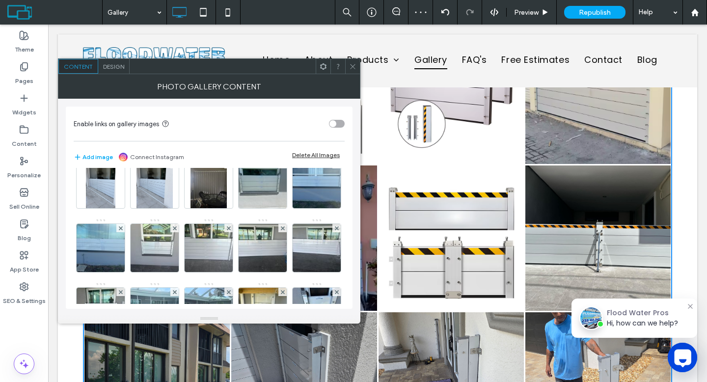
click at [226, 102] on use at bounding box center [228, 100] width 4 height 4
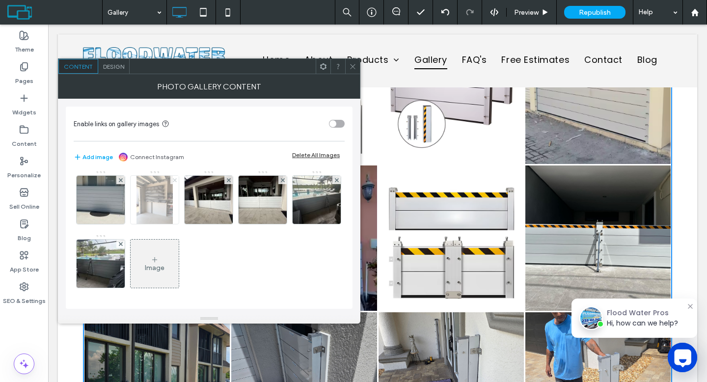
scroll to position [960, 0]
click at [350, 71] on span at bounding box center [352, 66] width 7 height 15
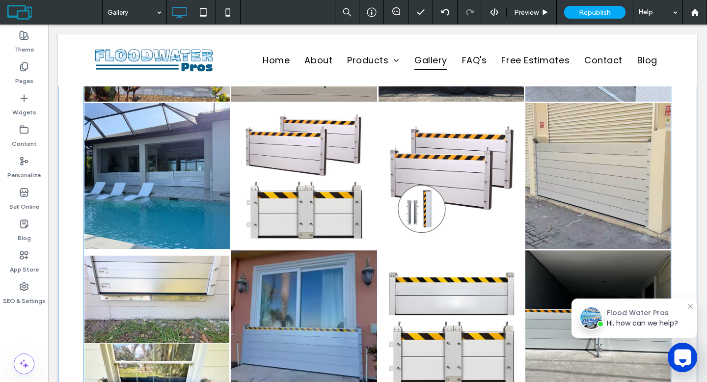
scroll to position [734, 0]
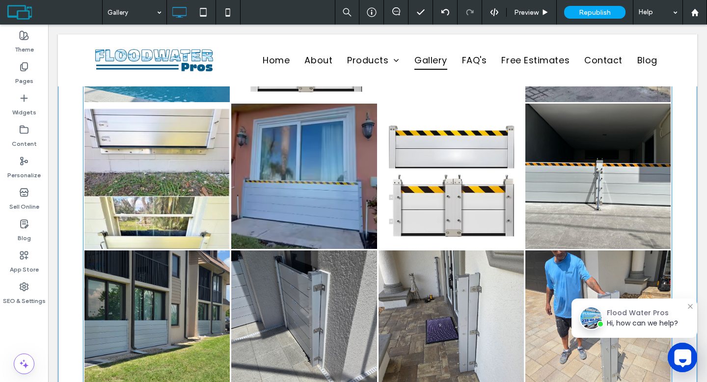
click at [639, 208] on link at bounding box center [598, 176] width 145 height 145
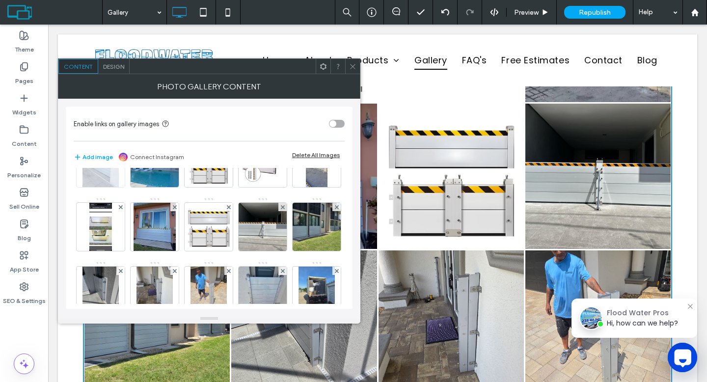
scroll to position [299, 0]
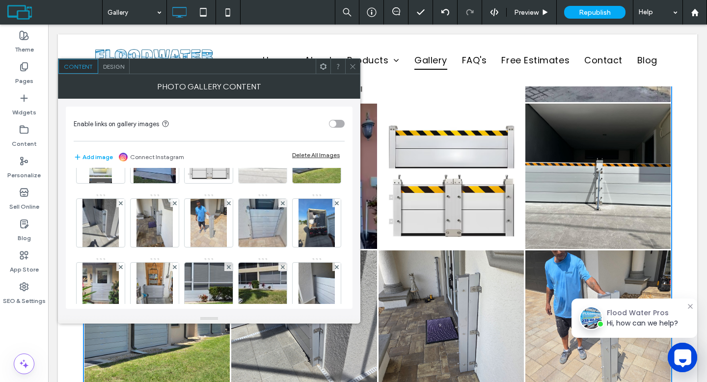
click at [282, 141] on icon at bounding box center [283, 140] width 4 height 4
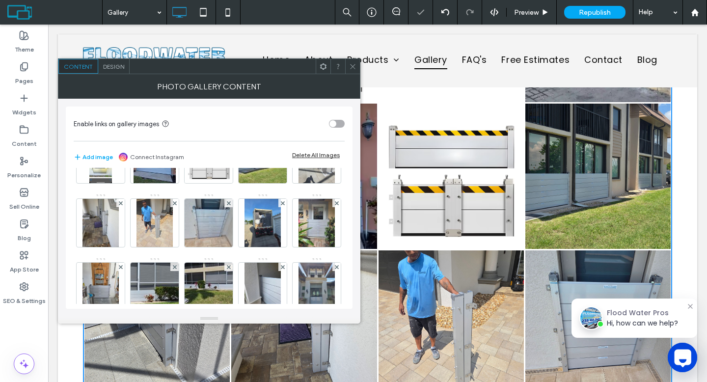
click at [352, 65] on icon at bounding box center [352, 66] width 7 height 7
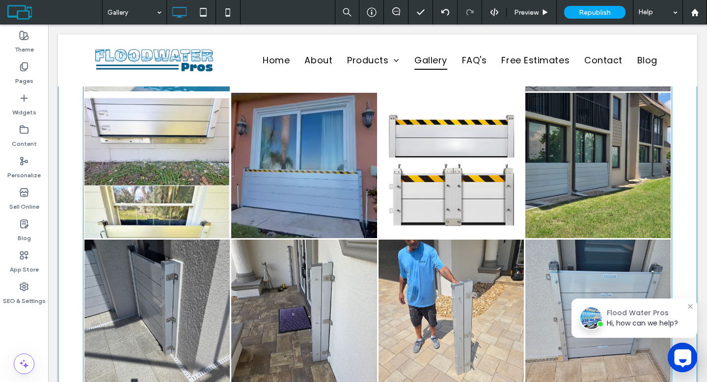
scroll to position [721, 0]
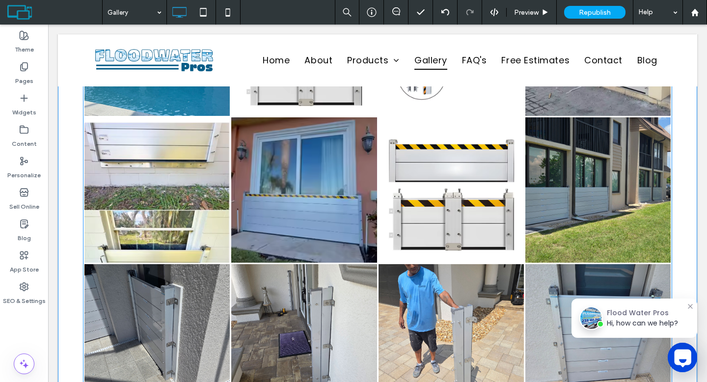
click at [350, 215] on link at bounding box center [303, 189] width 145 height 145
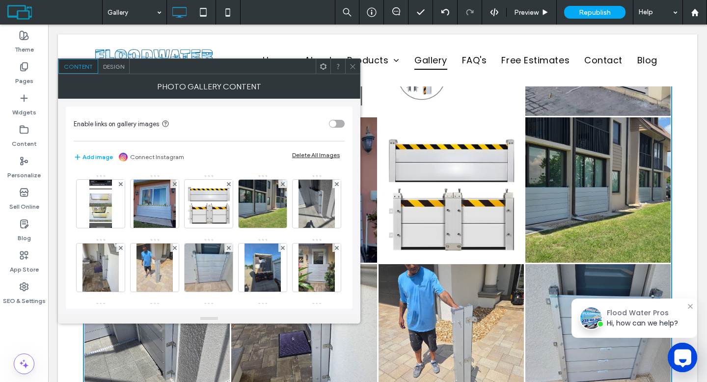
scroll to position [256, 0]
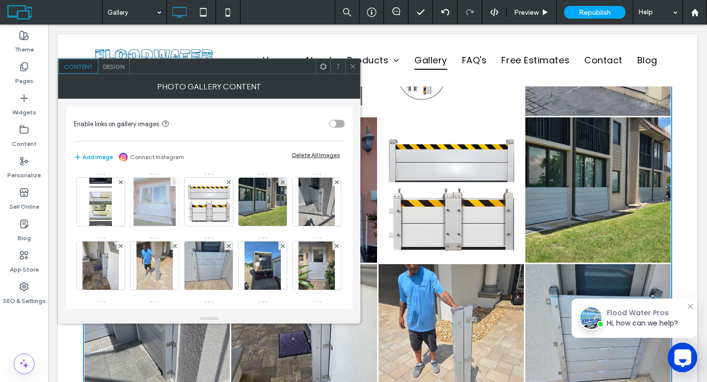
click at [173, 184] on icon at bounding box center [175, 182] width 4 height 4
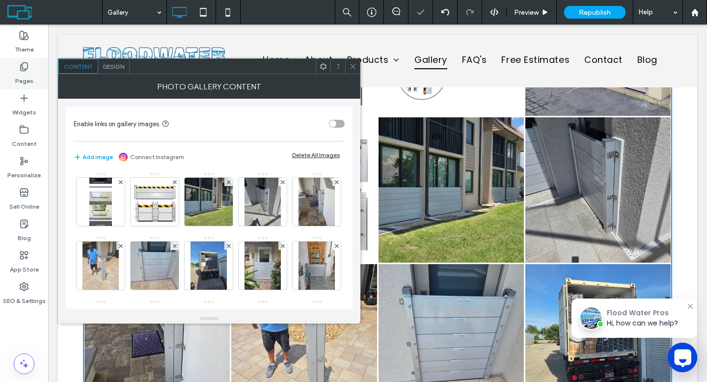
click at [37, 72] on div "Pages" at bounding box center [24, 73] width 48 height 31
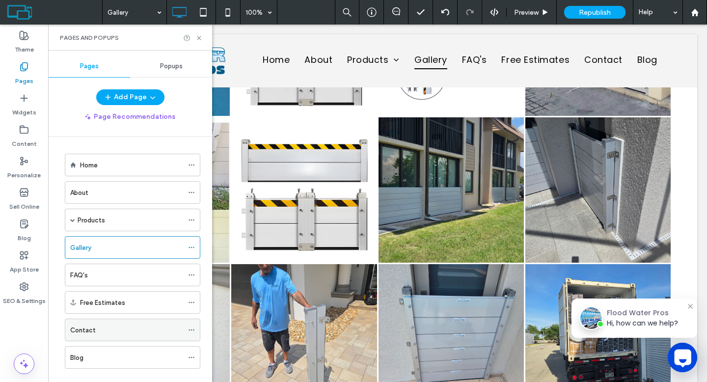
click at [97, 322] on div "Contact" at bounding box center [126, 330] width 113 height 22
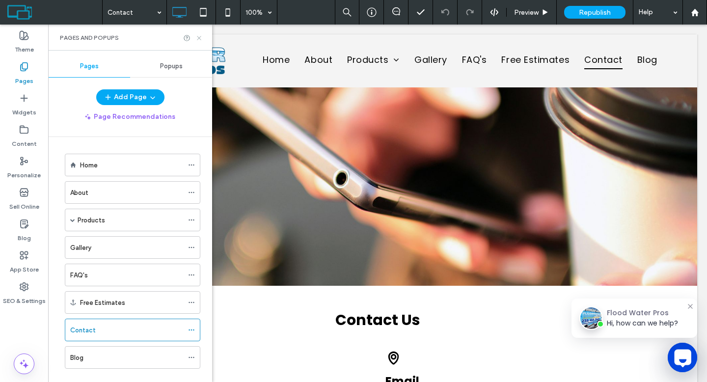
click at [200, 36] on use at bounding box center [199, 38] width 4 height 4
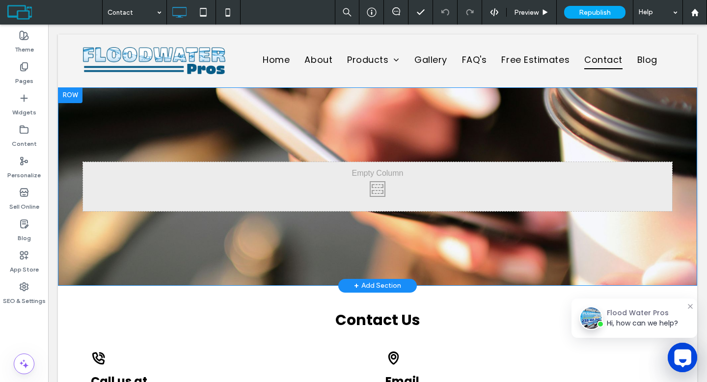
click at [72, 94] on div at bounding box center [70, 95] width 25 height 16
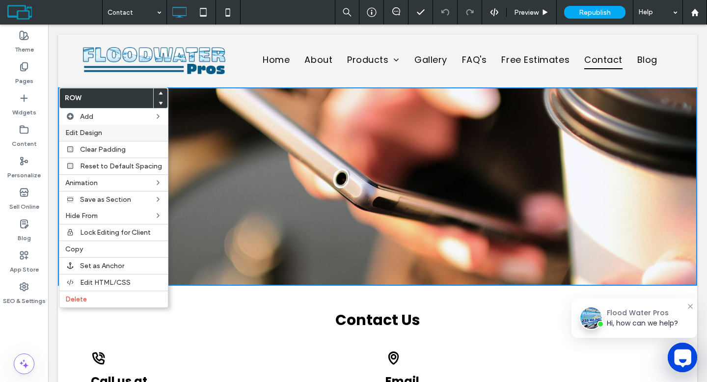
click at [88, 137] on div "Edit Design" at bounding box center [113, 133] width 109 height 16
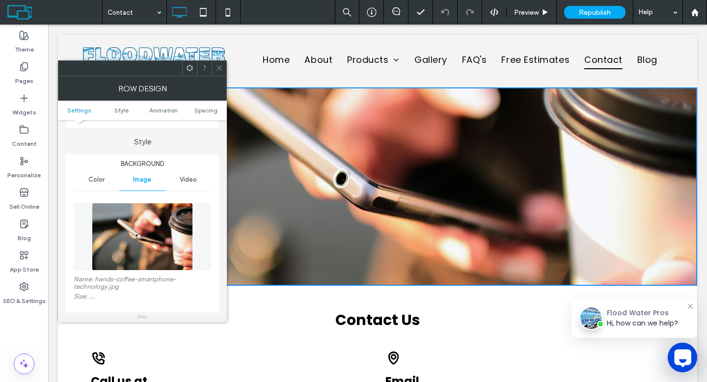
scroll to position [125, 0]
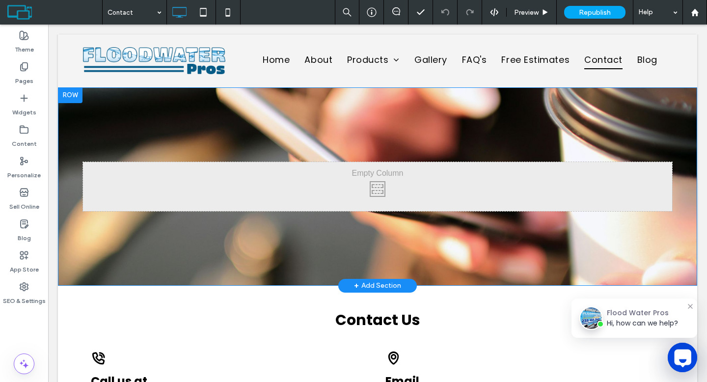
click at [68, 95] on div at bounding box center [70, 95] width 25 height 16
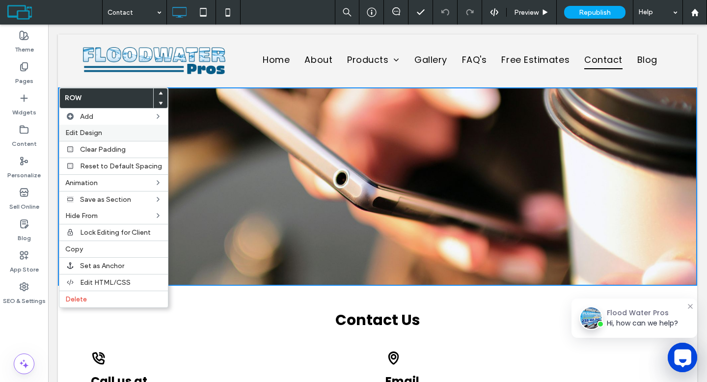
click at [80, 133] on span "Edit Design" at bounding box center [83, 133] width 37 height 8
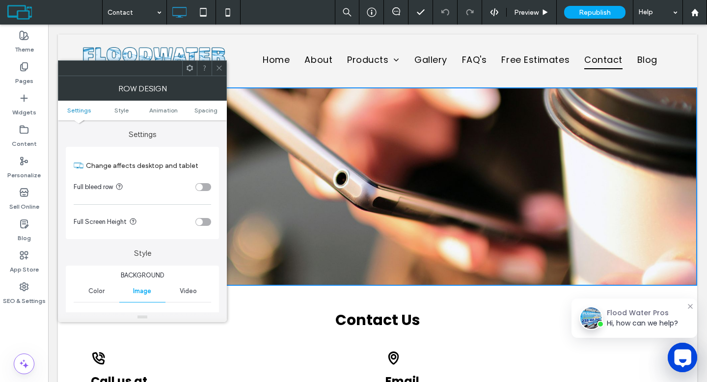
scroll to position [156, 0]
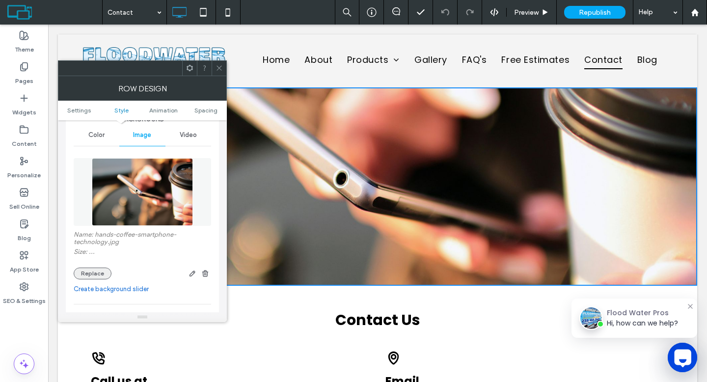
click at [106, 276] on button "Replace" at bounding box center [93, 274] width 38 height 12
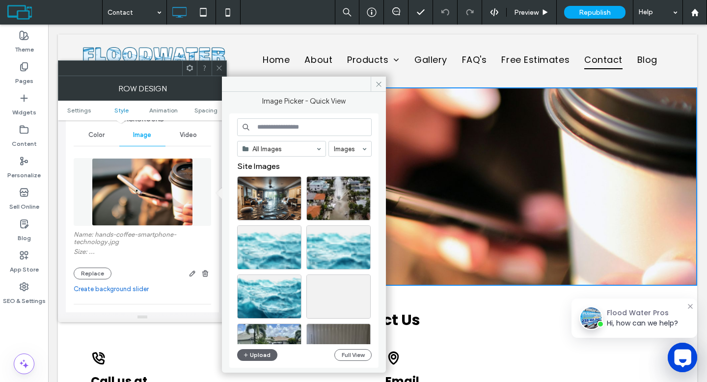
click at [266, 126] on input at bounding box center [304, 127] width 135 height 18
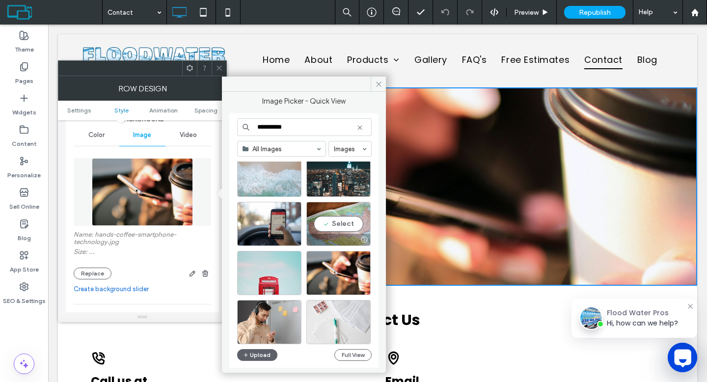
scroll to position [416, 0]
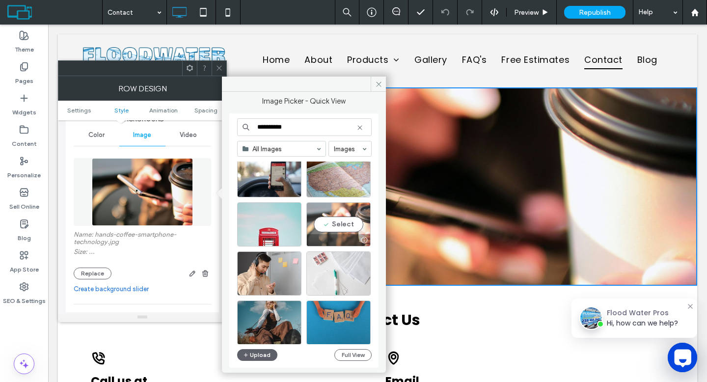
type input "**********"
click at [327, 226] on div "Select" at bounding box center [338, 224] width 64 height 44
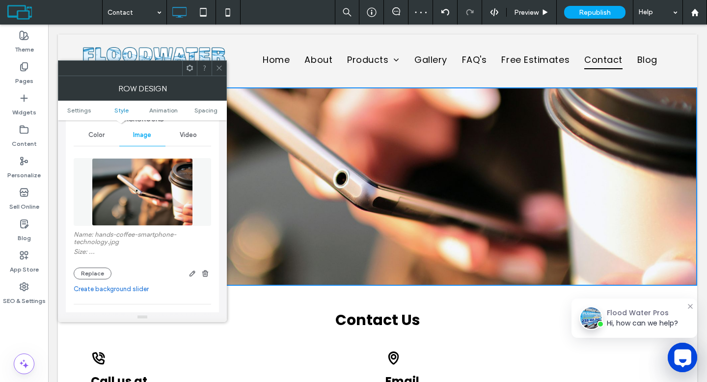
scroll to position [318, 0]
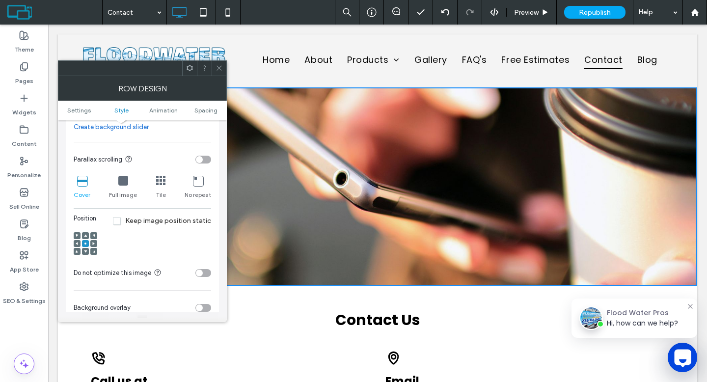
click at [215, 73] on div at bounding box center [219, 68] width 15 height 15
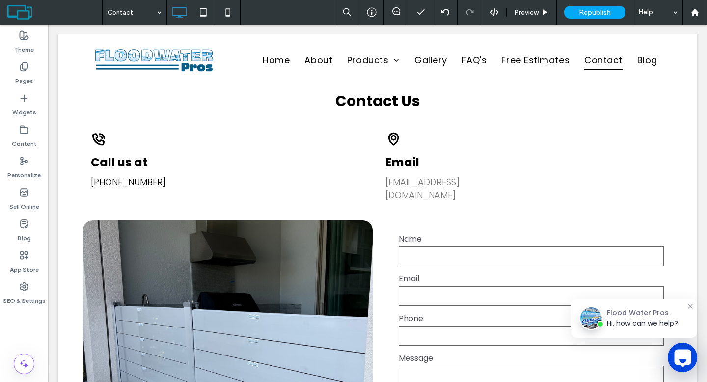
scroll to position [0, 0]
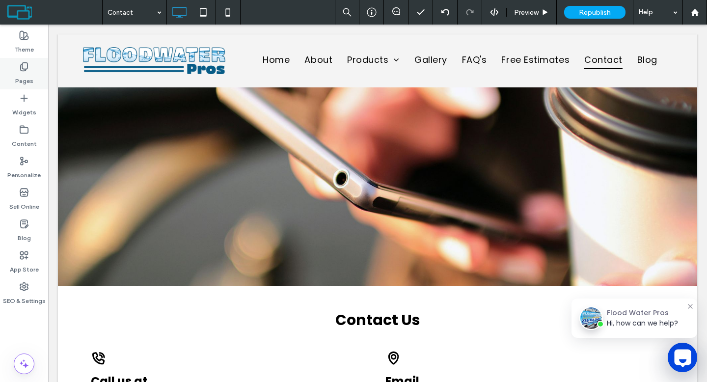
click at [18, 70] on div "Pages" at bounding box center [24, 73] width 48 height 31
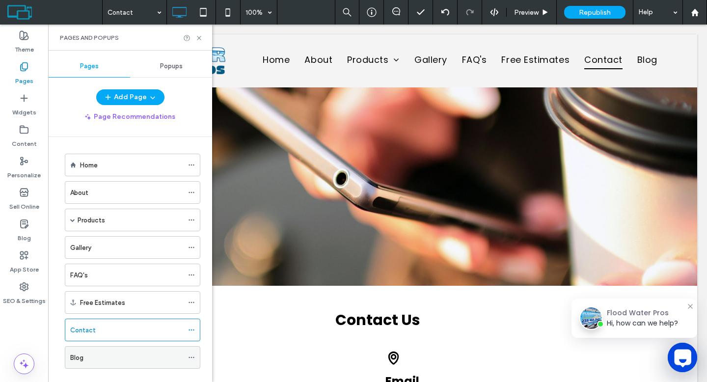
click at [95, 355] on div "Blog" at bounding box center [126, 358] width 113 height 10
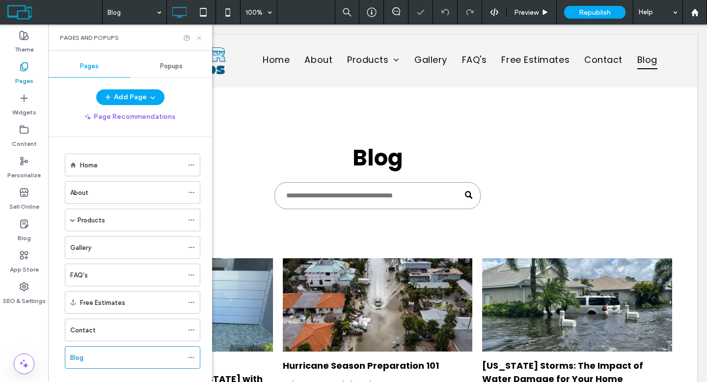
click at [199, 36] on icon at bounding box center [198, 37] width 7 height 7
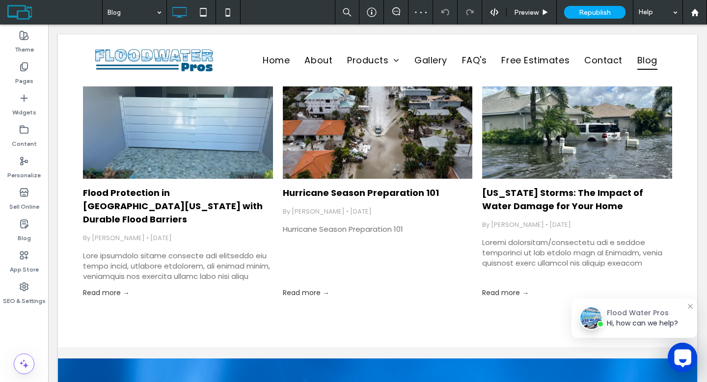
scroll to position [172, 0]
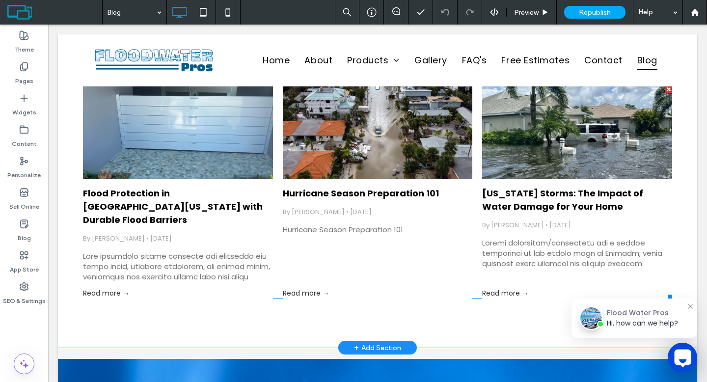
click at [207, 174] on div at bounding box center [177, 132] width 201 height 99
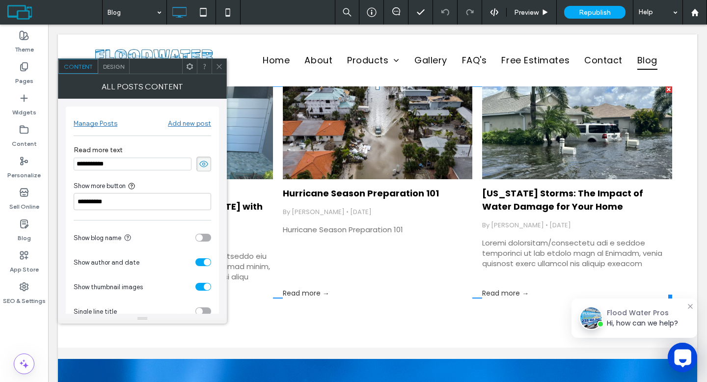
click at [107, 123] on div "Manage Posts" at bounding box center [96, 123] width 44 height 8
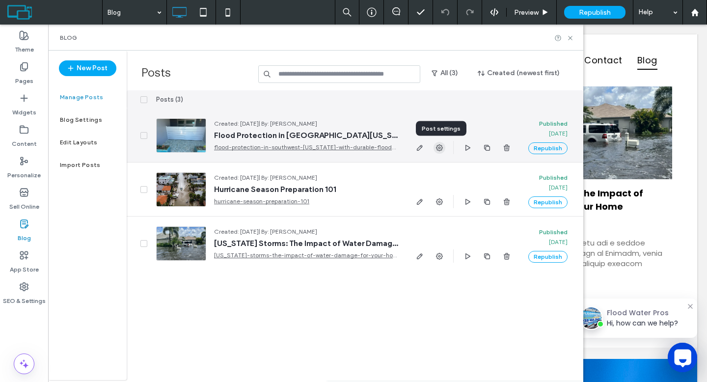
click at [436, 148] on icon "button" at bounding box center [440, 148] width 8 height 8
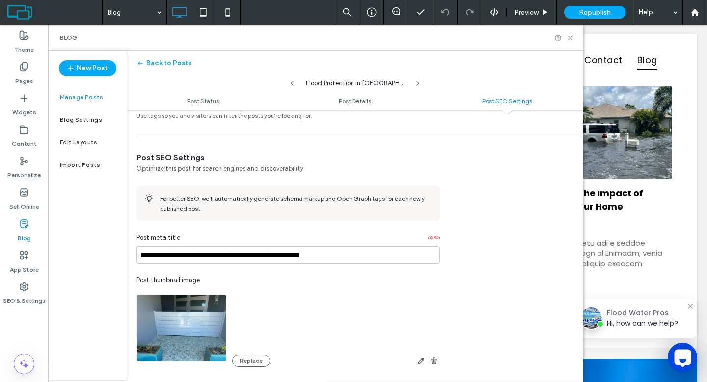
scroll to position [532, 0]
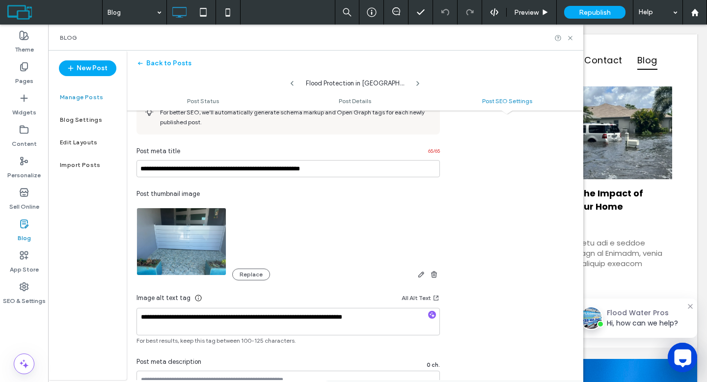
click at [419, 83] on icon at bounding box center [418, 84] width 8 height 8
type input "**********"
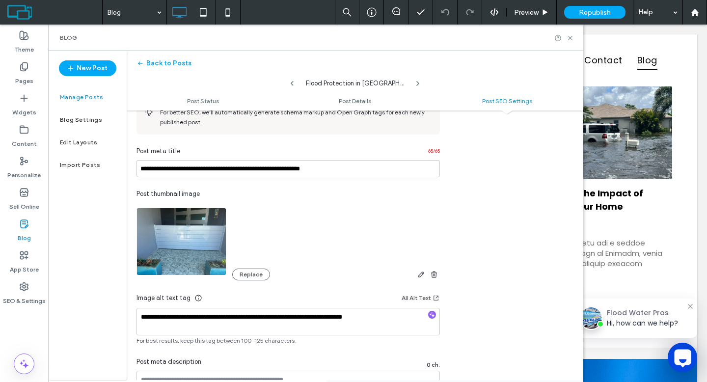
type textarea "**********"
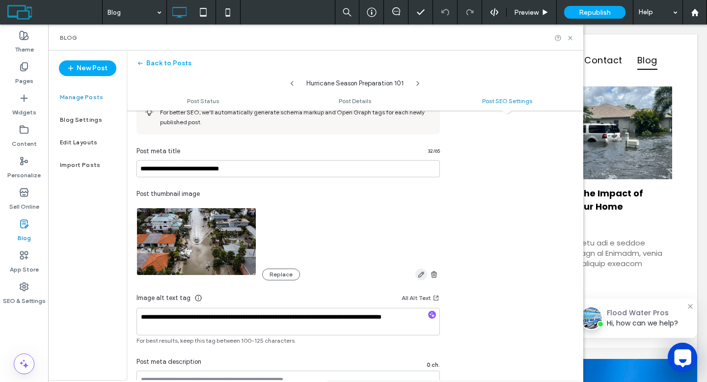
click at [419, 275] on use "button" at bounding box center [421, 275] width 6 height 6
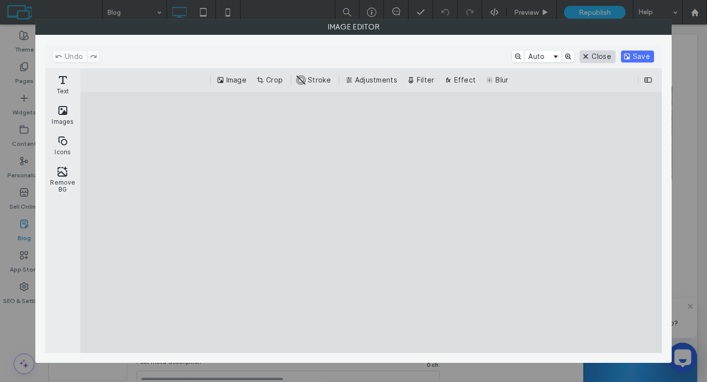
click at [599, 58] on button "Close" at bounding box center [597, 57] width 35 height 12
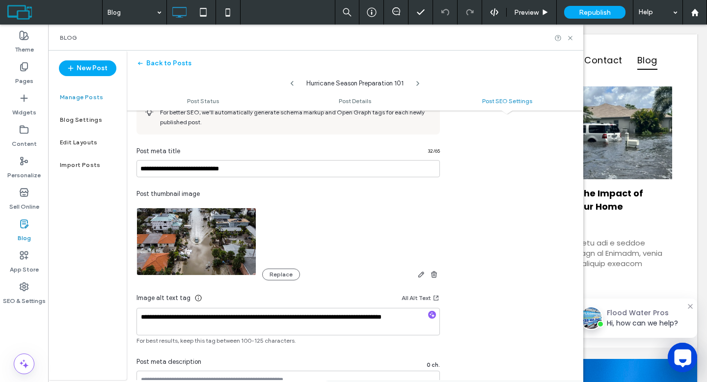
click at [208, 253] on img at bounding box center [197, 242] width 120 height 68
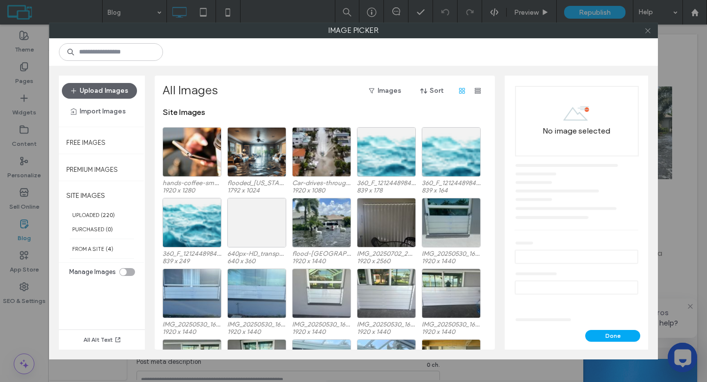
click at [646, 32] on icon at bounding box center [647, 30] width 7 height 7
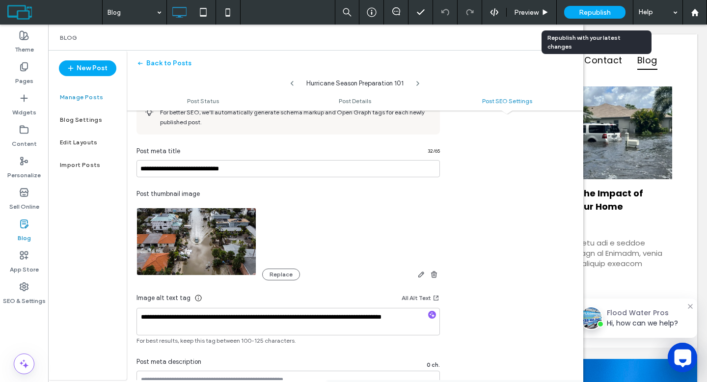
click at [598, 12] on span "Republish" at bounding box center [595, 12] width 32 height 8
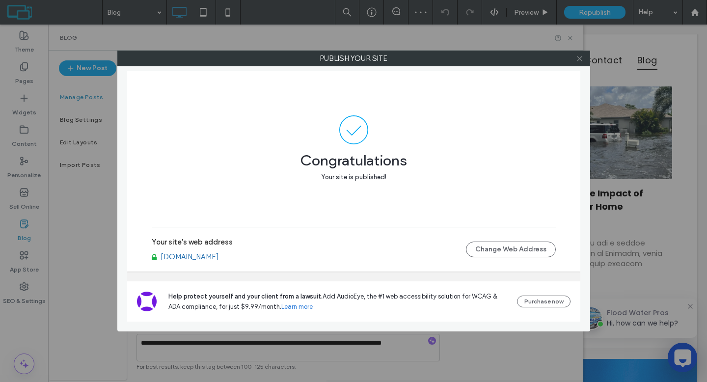
click at [580, 58] on icon at bounding box center [579, 58] width 7 height 7
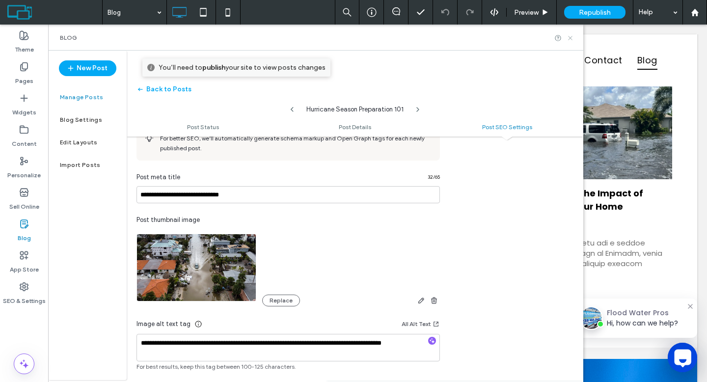
click at [572, 38] on icon at bounding box center [570, 37] width 7 height 7
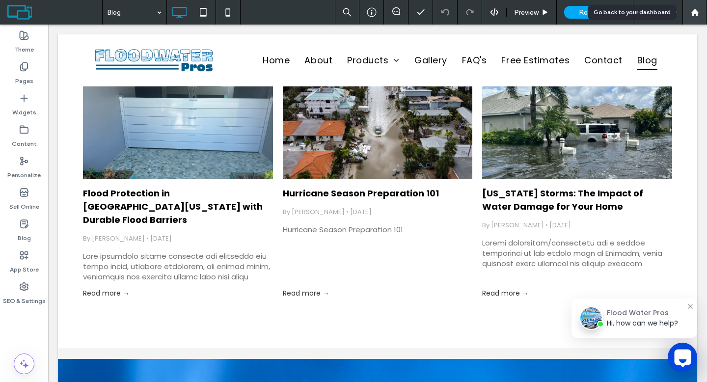
click at [698, 13] on icon at bounding box center [695, 12] width 8 height 8
